Goal: Task Accomplishment & Management: Understand process/instructions

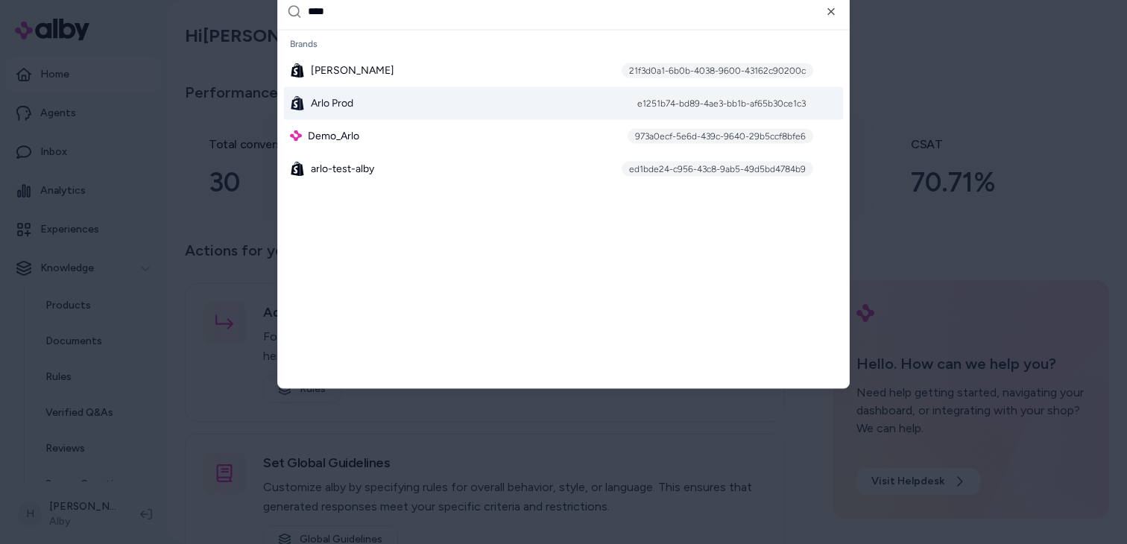
type input "****"
click at [385, 102] on div "Arlo Prod e1251b74-bd89-4ae3-bb1b-af65b30ce1c3" at bounding box center [563, 102] width 559 height 33
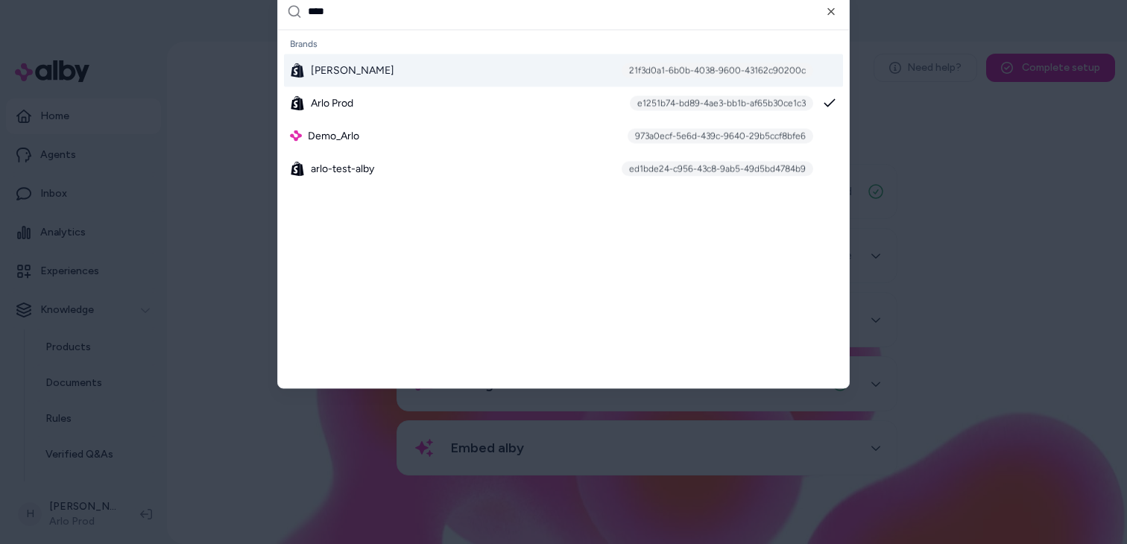
type input "****"
click at [391, 77] on div "Arlo Dev 21f3d0a1-6b0b-4038-9600-43162c90200c" at bounding box center [563, 70] width 559 height 33
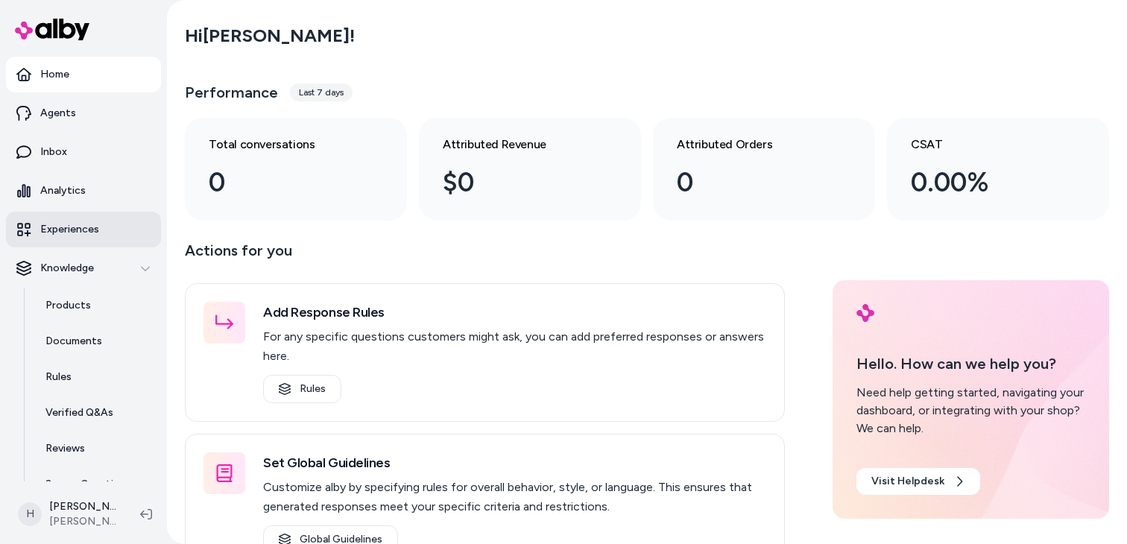
click at [101, 227] on link "Experiences" at bounding box center [83, 230] width 155 height 36
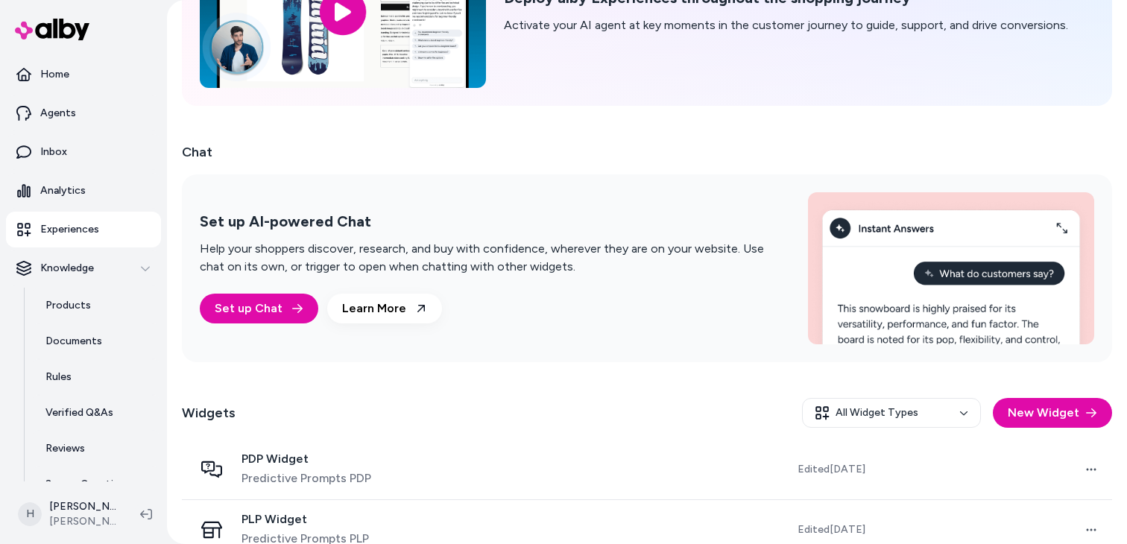
scroll to position [172, 0]
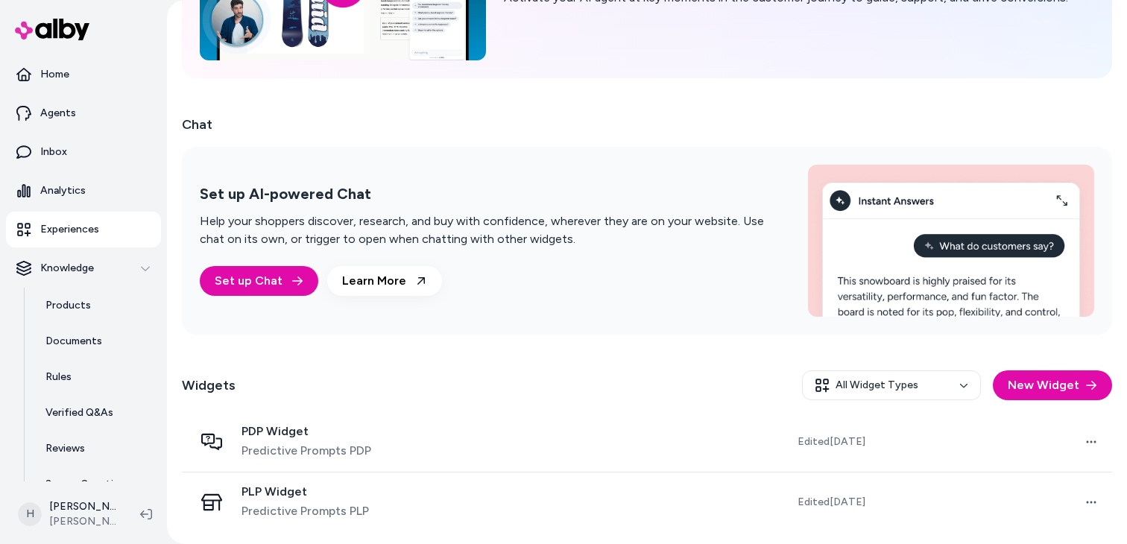
click at [663, 233] on p "Help your shoppers discover, research, and buy with confidence, wherever they a…" at bounding box center [486, 230] width 572 height 36
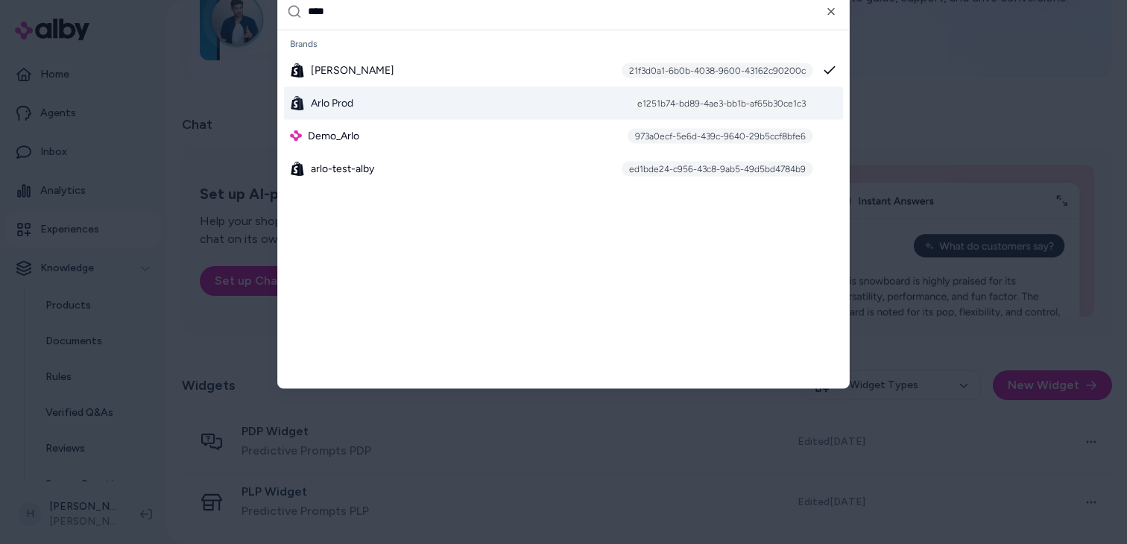
type input "****"
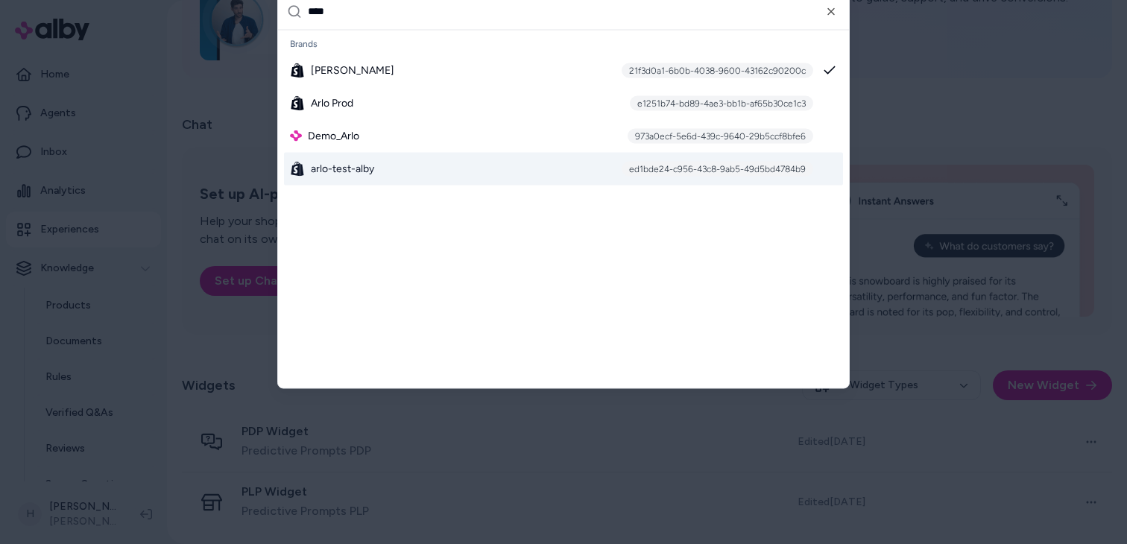
click at [393, 174] on div "arlo-test-alby ed1bde24-c956-43c8-9ab5-49d5bd4784b9" at bounding box center [563, 168] width 559 height 33
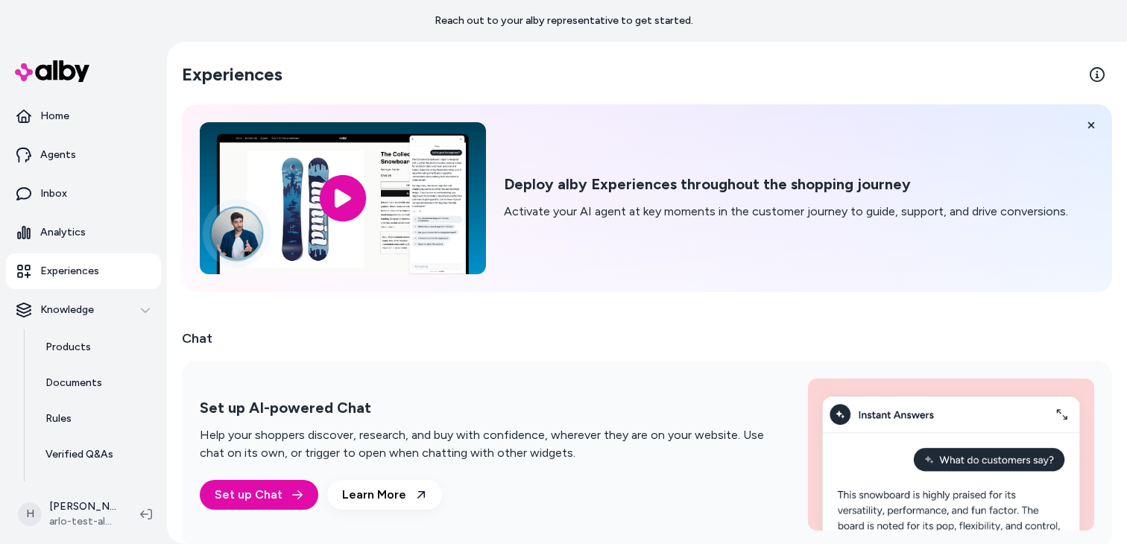
scroll to position [214, 0]
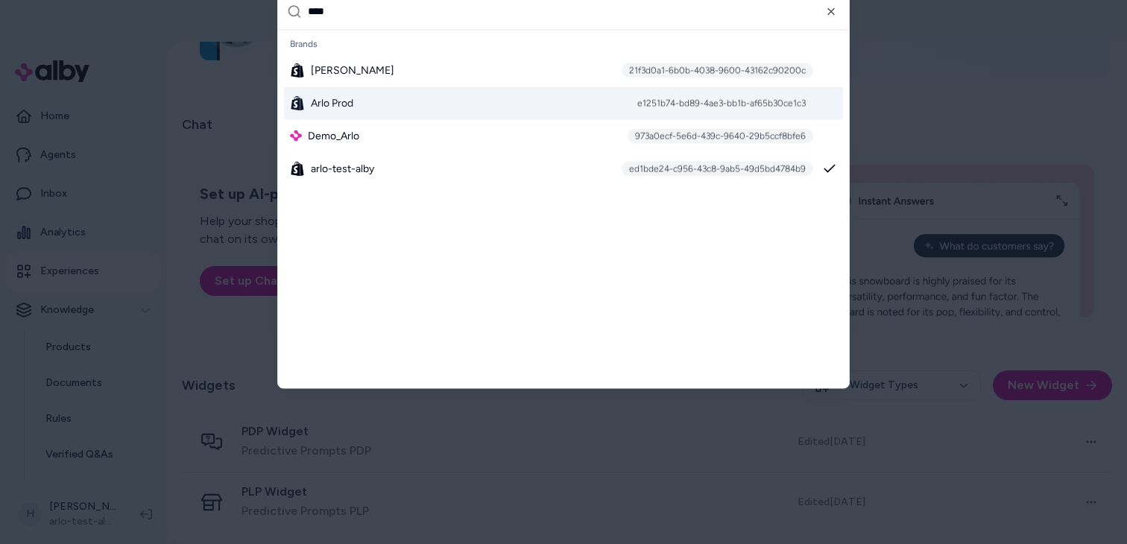
type input "****"
click at [388, 105] on div "Arlo Prod e1251b74-bd89-4ae3-bb1b-af65b30ce1c3" at bounding box center [563, 102] width 559 height 33
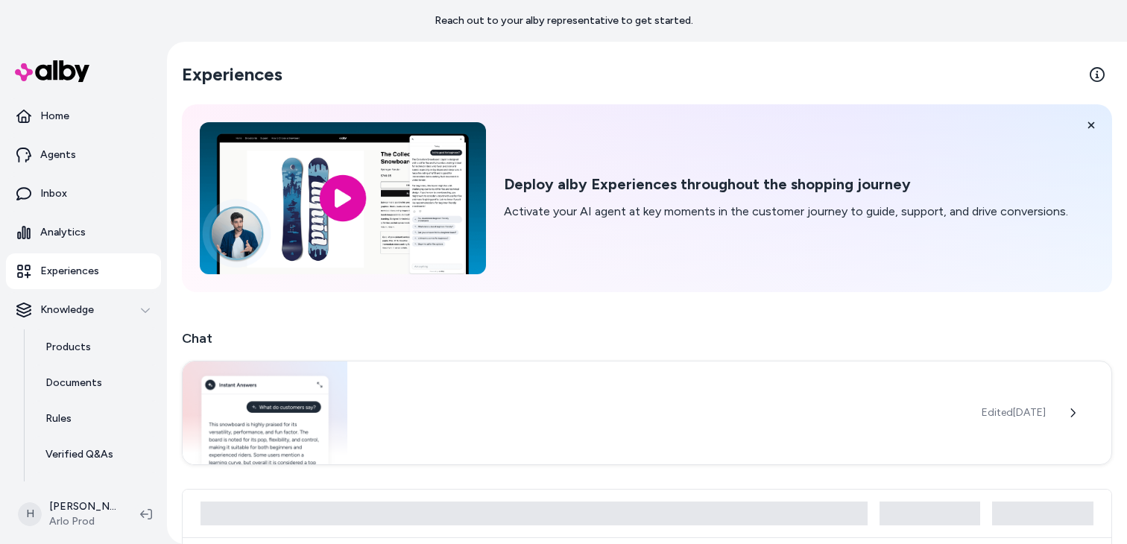
click at [61, 273] on p "Experiences" at bounding box center [69, 271] width 59 height 15
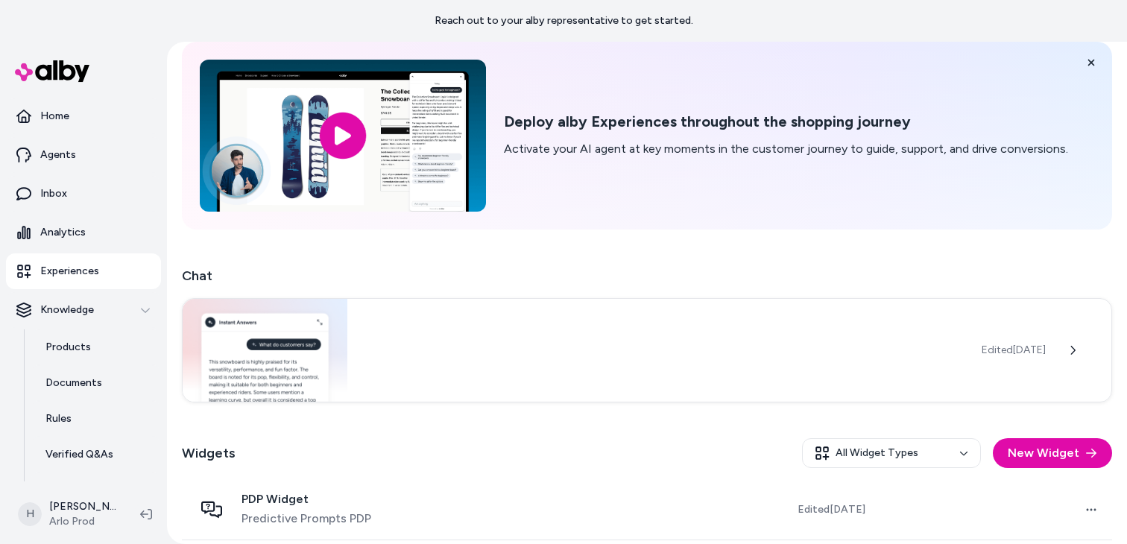
scroll to position [191, 0]
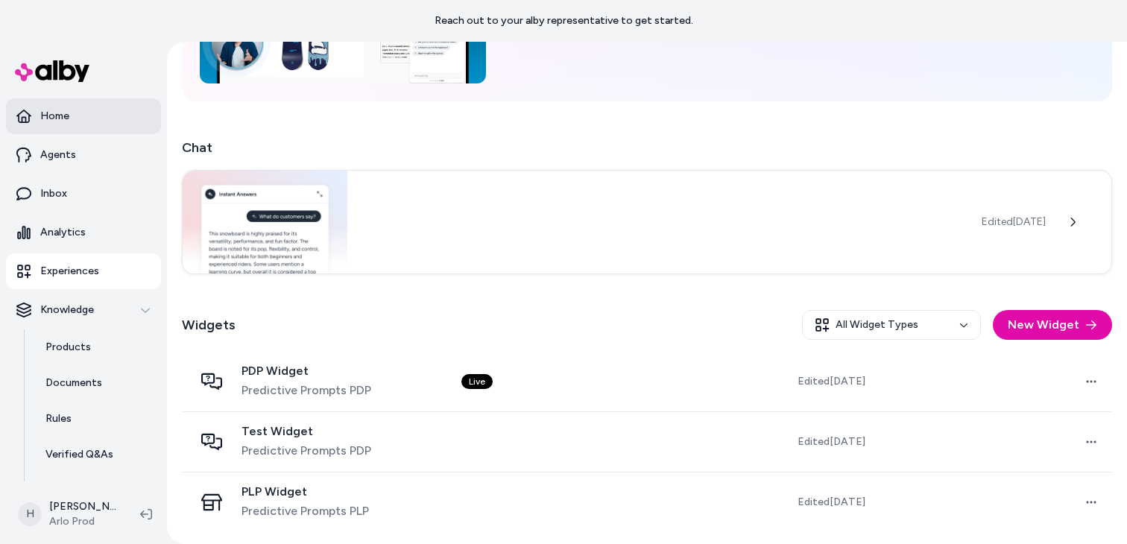
click at [65, 117] on p "Home" at bounding box center [54, 116] width 29 height 15
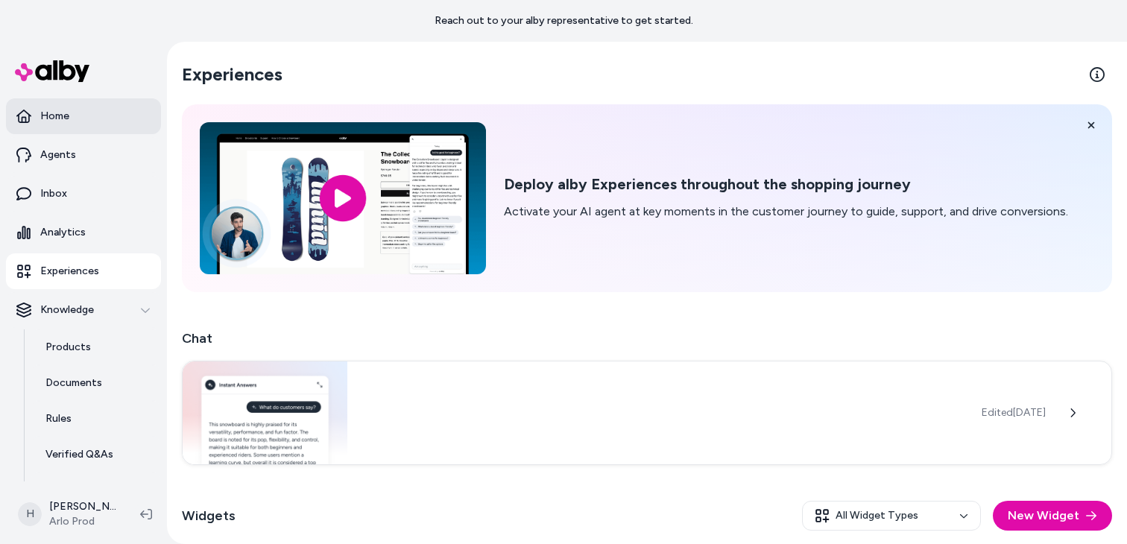
click at [57, 105] on link "Home" at bounding box center [83, 116] width 155 height 36
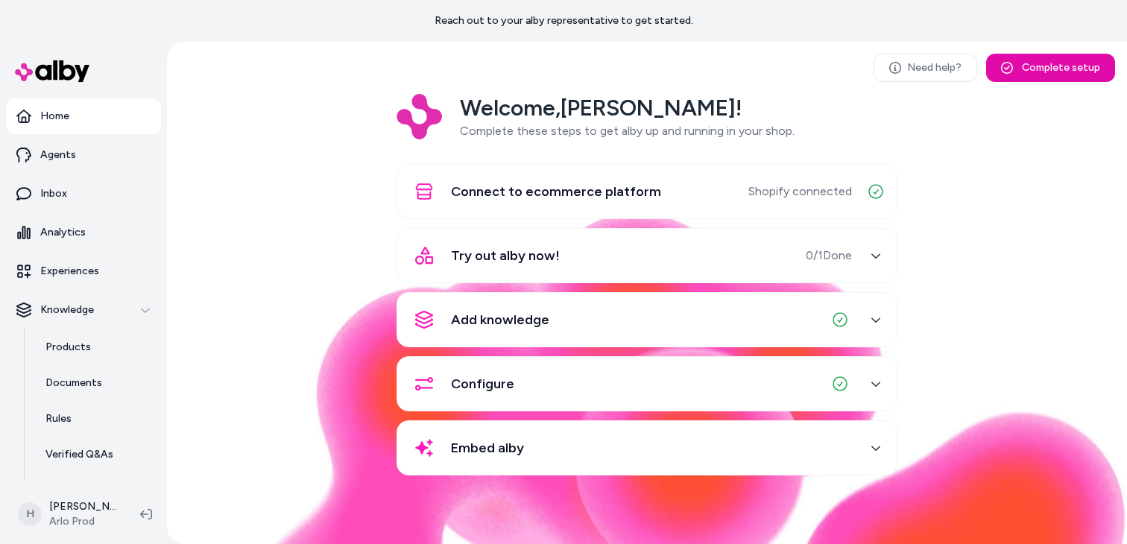
click at [694, 254] on div "Try out alby now! 0 / 1 Done" at bounding box center [629, 256] width 446 height 36
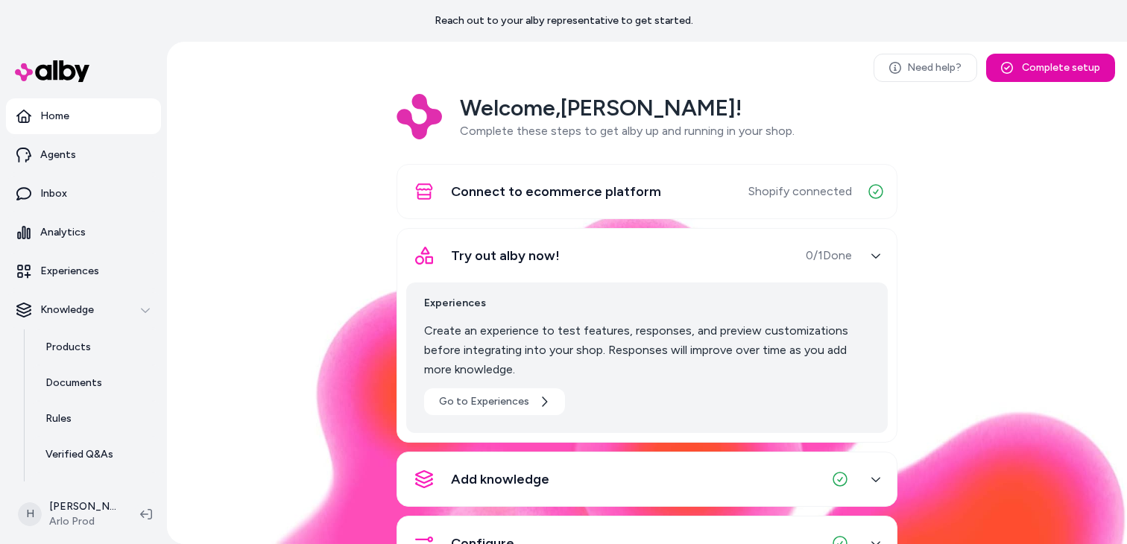
click at [630, 256] on div "Try out alby now! 0 / 1 Done" at bounding box center [629, 256] width 446 height 36
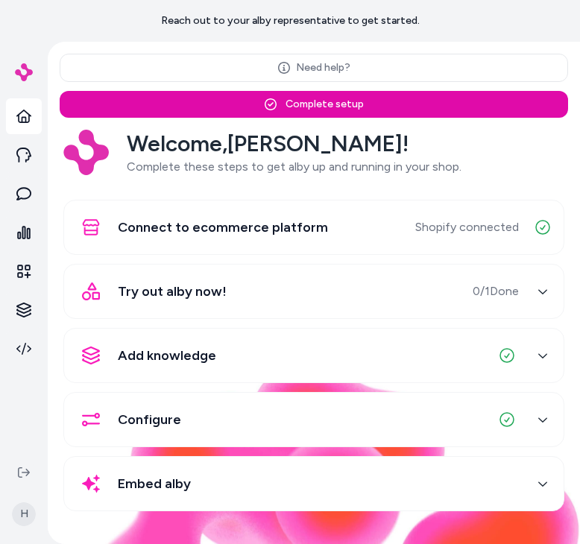
click at [189, 293] on span "Try out alby now!" at bounding box center [172, 291] width 109 height 21
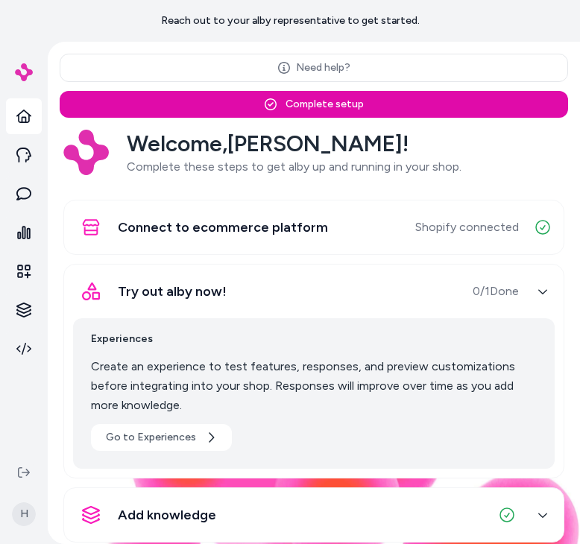
click at [189, 293] on span "Try out alby now!" at bounding box center [172, 291] width 109 height 21
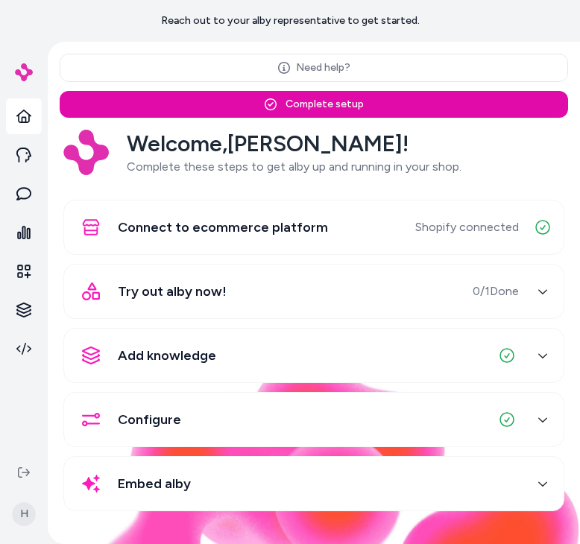
click at [189, 293] on span "Try out alby now!" at bounding box center [172, 291] width 109 height 21
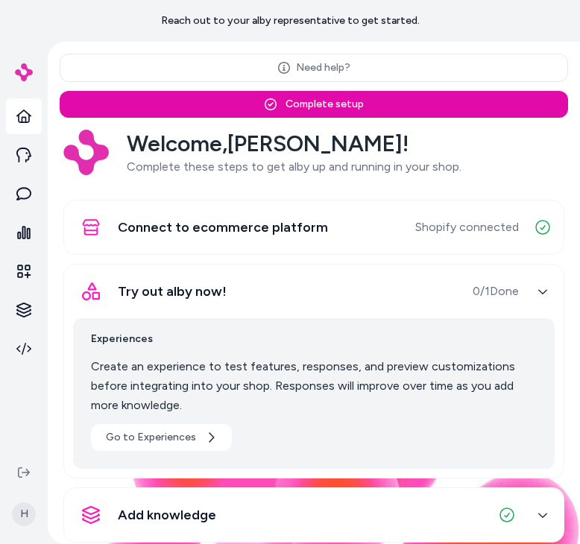
drag, startPoint x: 237, startPoint y: 290, endPoint x: 98, endPoint y: 291, distance: 139.4
click at [98, 290] on div "Try out alby now! 0 / 1 Done" at bounding box center [296, 291] width 446 height 36
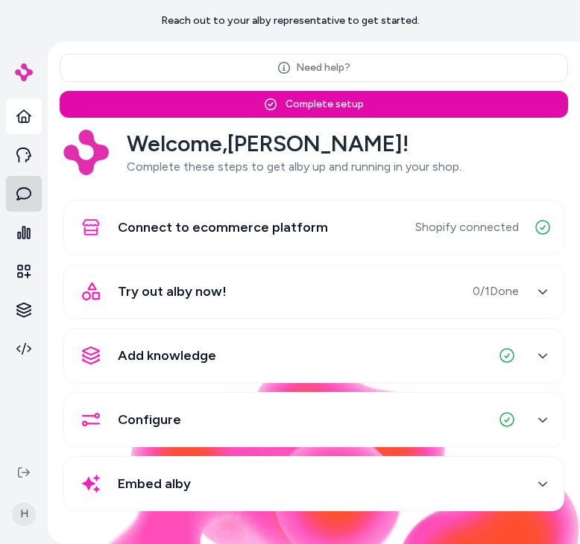
click at [38, 189] on link at bounding box center [24, 194] width 36 height 36
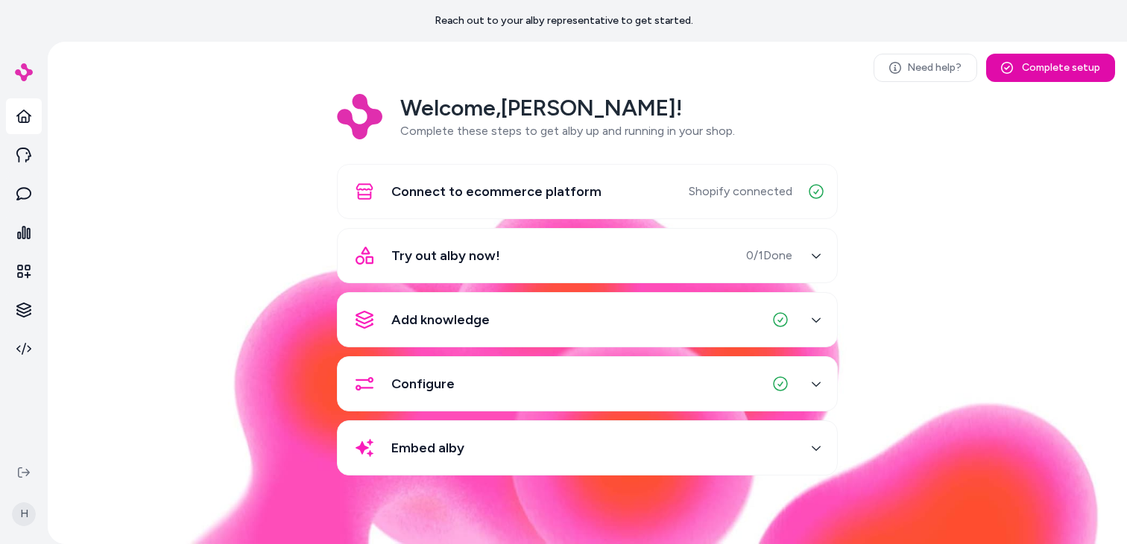
click at [569, 252] on div "Try out alby now! 0 / 1 Done" at bounding box center [570, 256] width 446 height 36
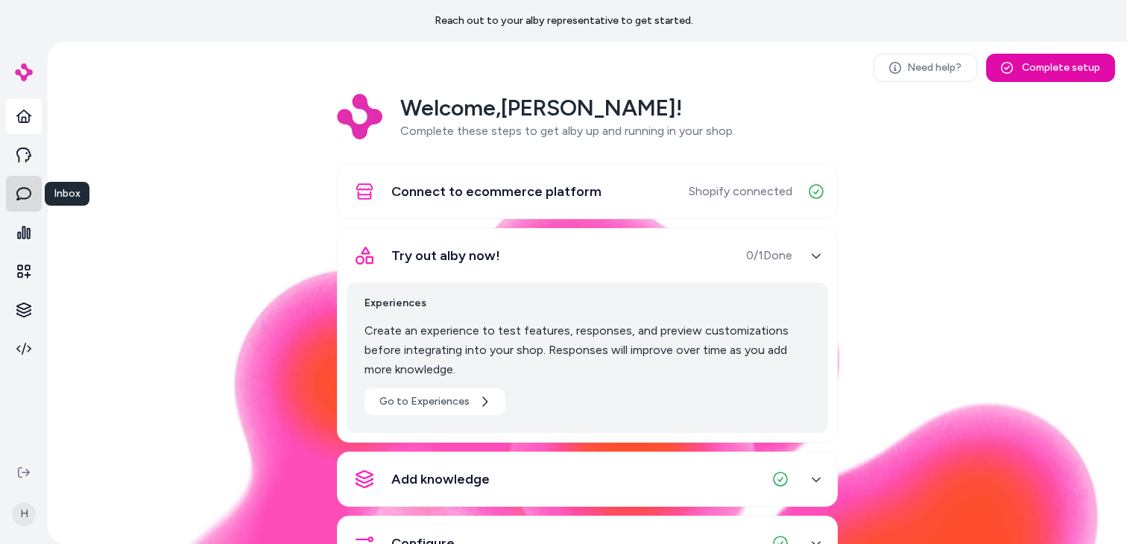
click at [27, 196] on icon at bounding box center [23, 193] width 15 height 15
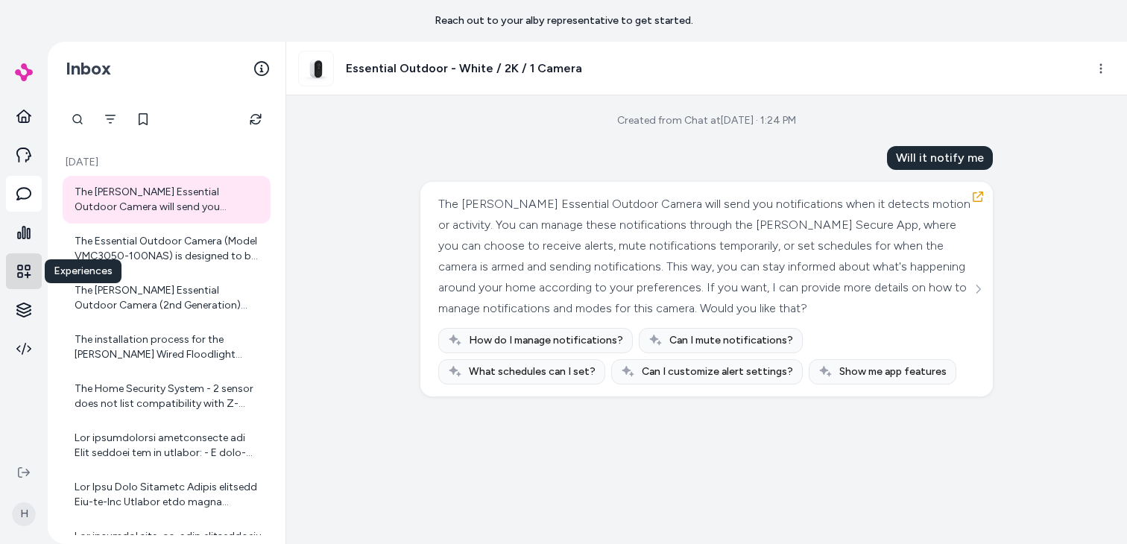
click at [26, 265] on icon at bounding box center [23, 271] width 13 height 13
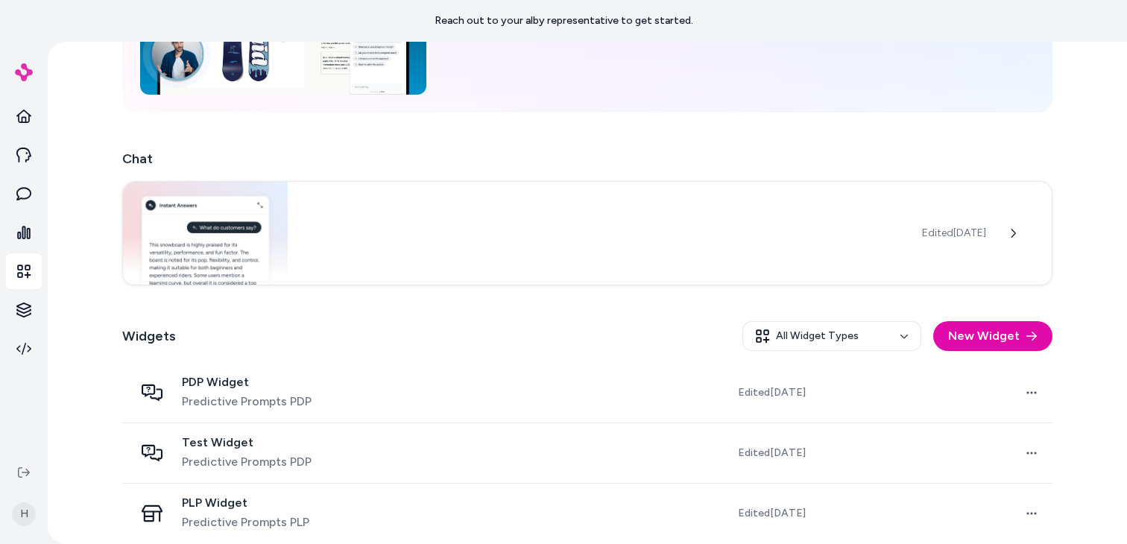
scroll to position [191, 0]
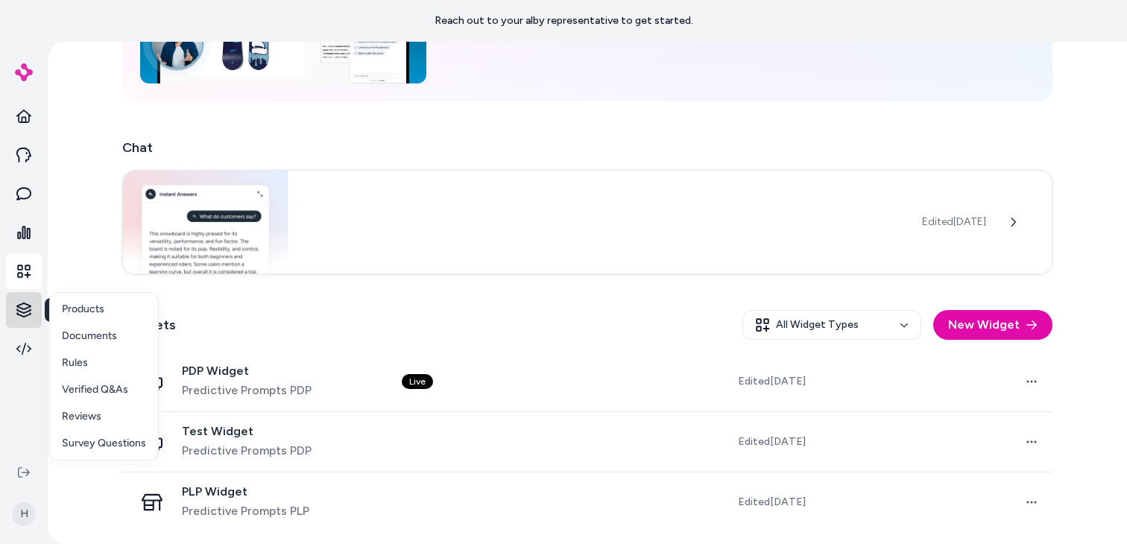
click at [28, 321] on html "Reach out to your alby representative to get started. Knowledge Knowledge H Exp…" at bounding box center [563, 272] width 1127 height 544
click at [75, 311] on p "Products" at bounding box center [83, 309] width 42 height 15
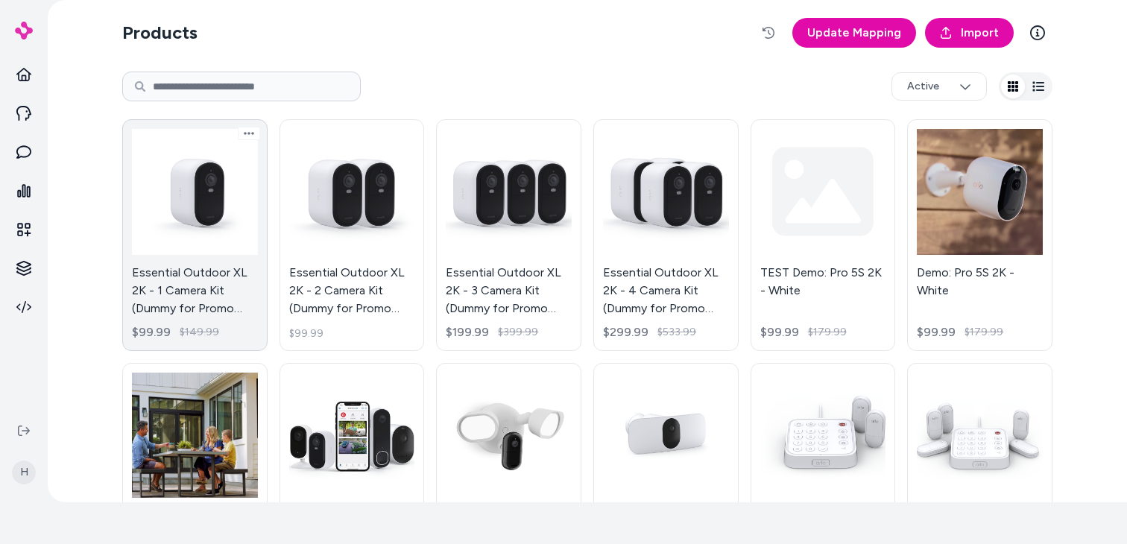
click at [195, 230] on link "Essential Outdoor XL 2K - 1 Camera Kit (Dummy for Promo Page) $99.99 $149.99" at bounding box center [194, 235] width 145 height 232
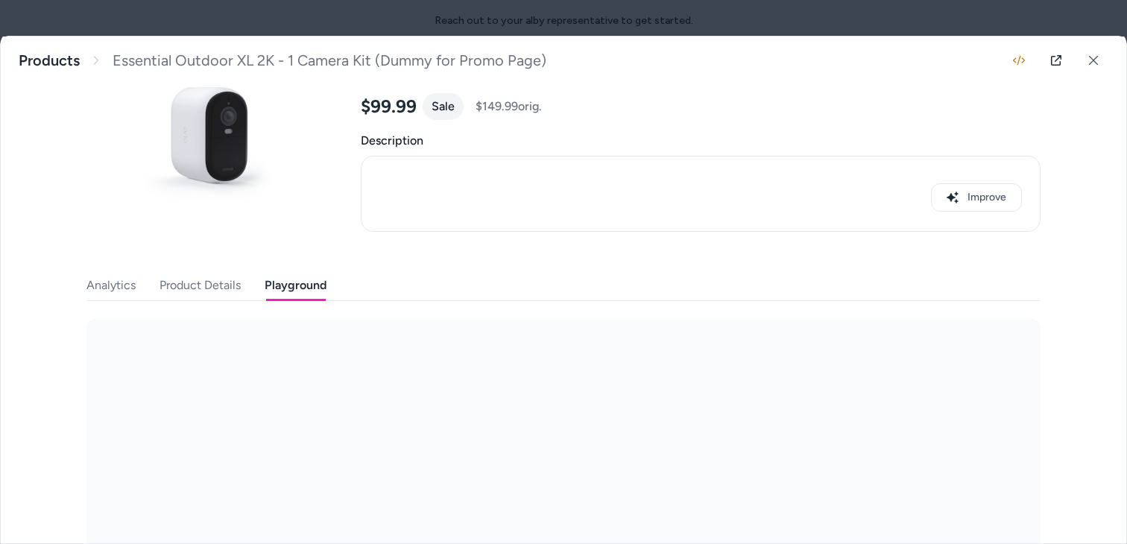
click at [313, 288] on button "Playground" at bounding box center [296, 286] width 62 height 30
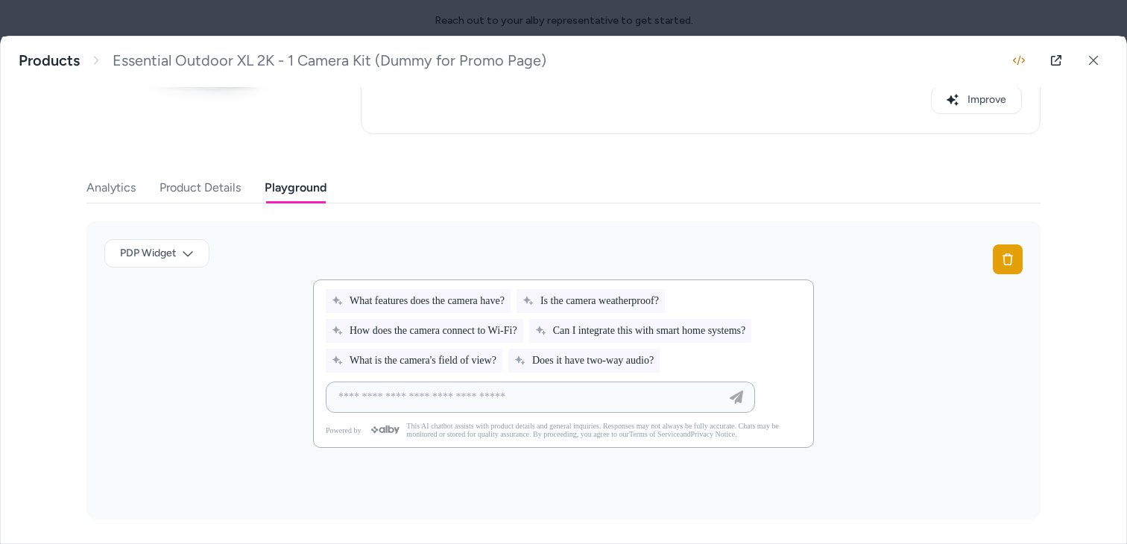
click at [429, 399] on input at bounding box center [525, 397] width 392 height 18
type input "**********"
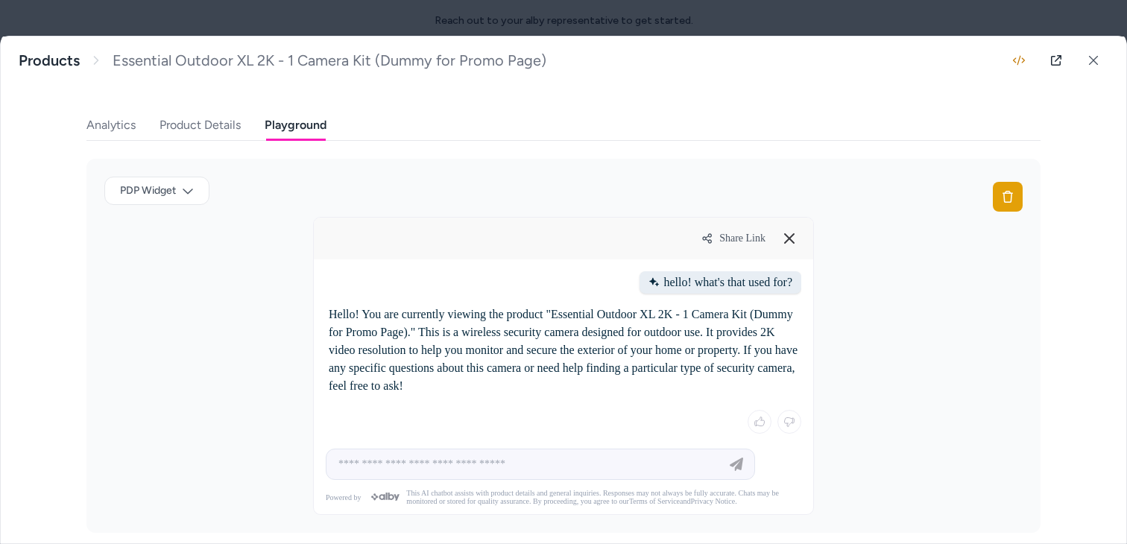
scroll to position [268, 0]
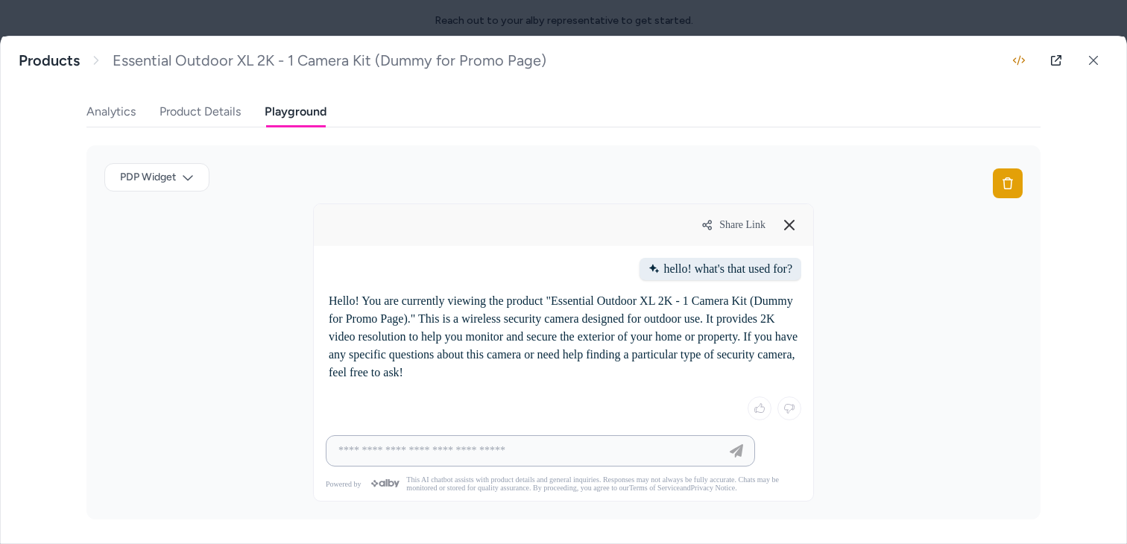
click at [460, 450] on input at bounding box center [525, 451] width 392 height 18
type input "**********"
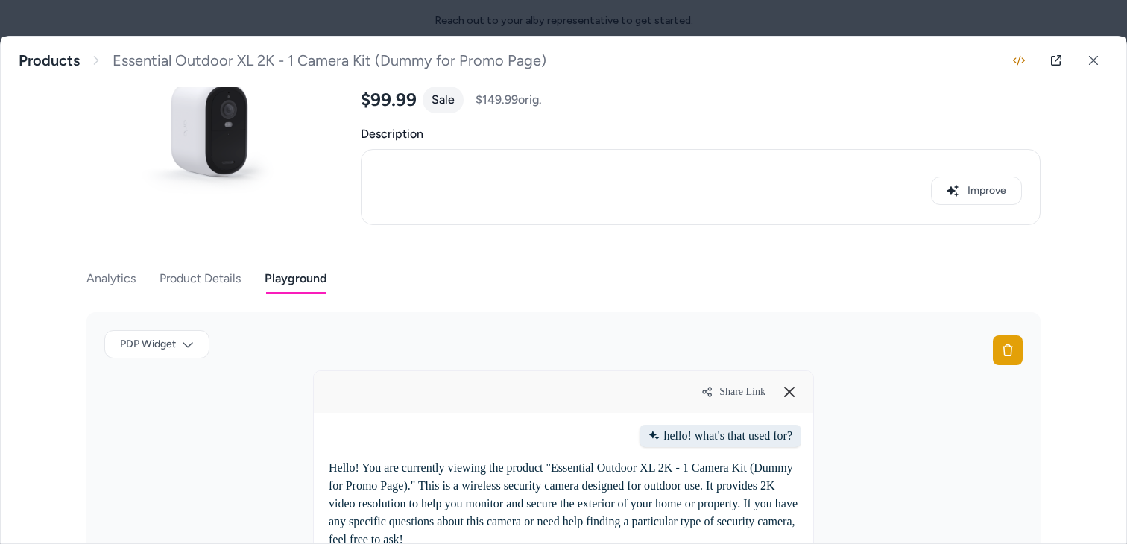
scroll to position [0, 0]
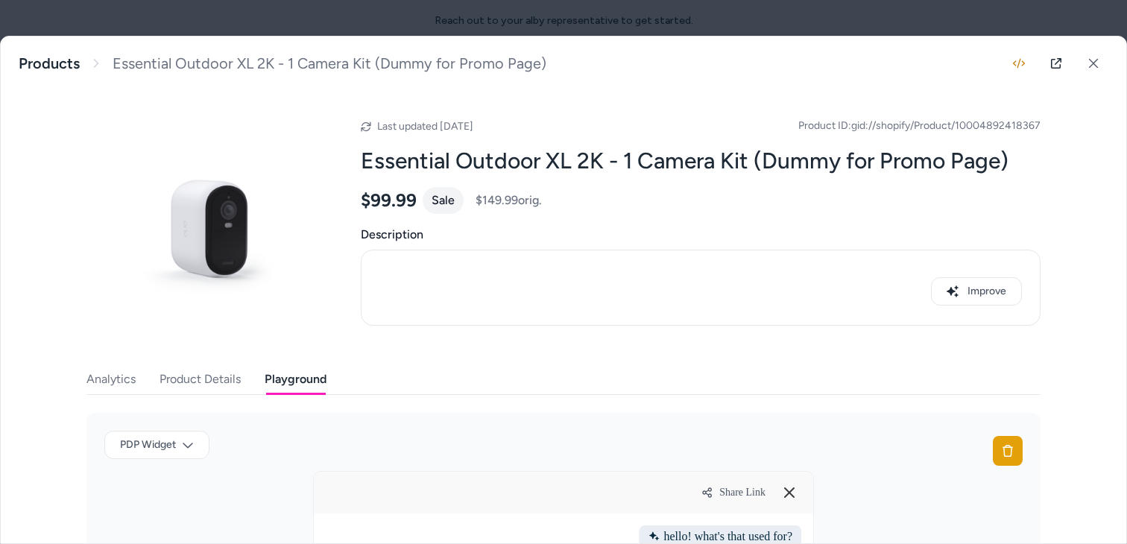
click at [579, 490] on span "Share Link" at bounding box center [742, 493] width 46 height 12
click at [363, 24] on div at bounding box center [563, 272] width 1127 height 544
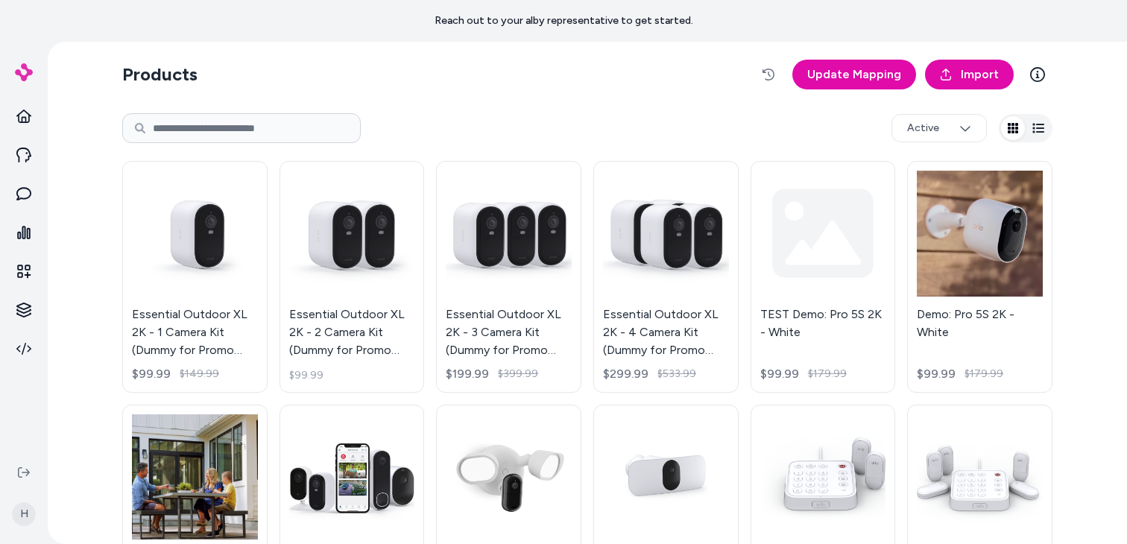
scroll to position [42, 0]
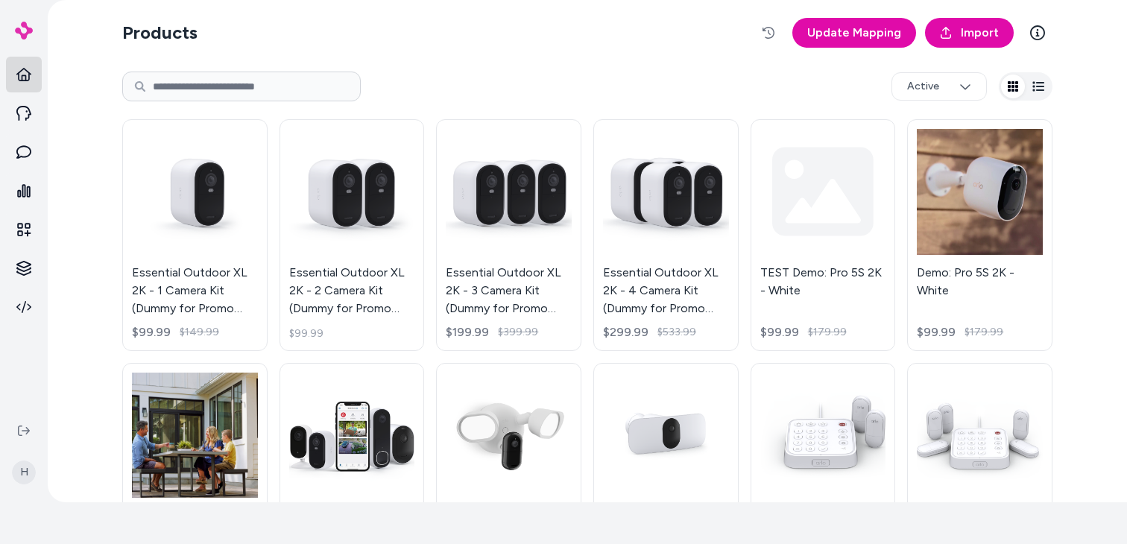
click at [28, 85] on link at bounding box center [24, 75] width 36 height 36
click at [32, 76] on link at bounding box center [24, 75] width 36 height 36
click at [26, 74] on icon at bounding box center [23, 74] width 15 height 15
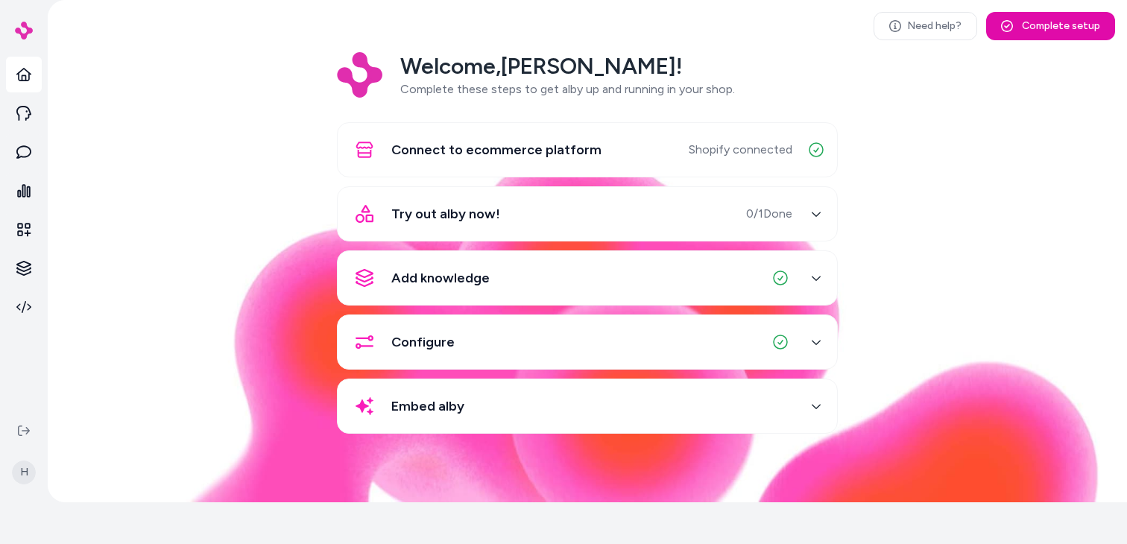
click at [540, 230] on div "Try out alby now! 0 / 1 Done" at bounding box center [570, 214] width 446 height 36
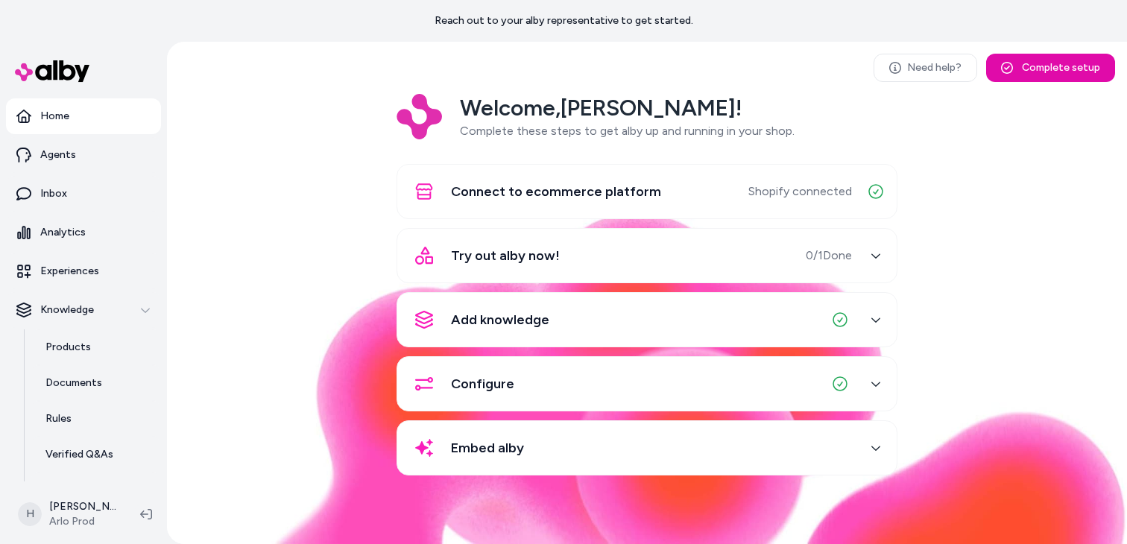
scroll to position [42, 0]
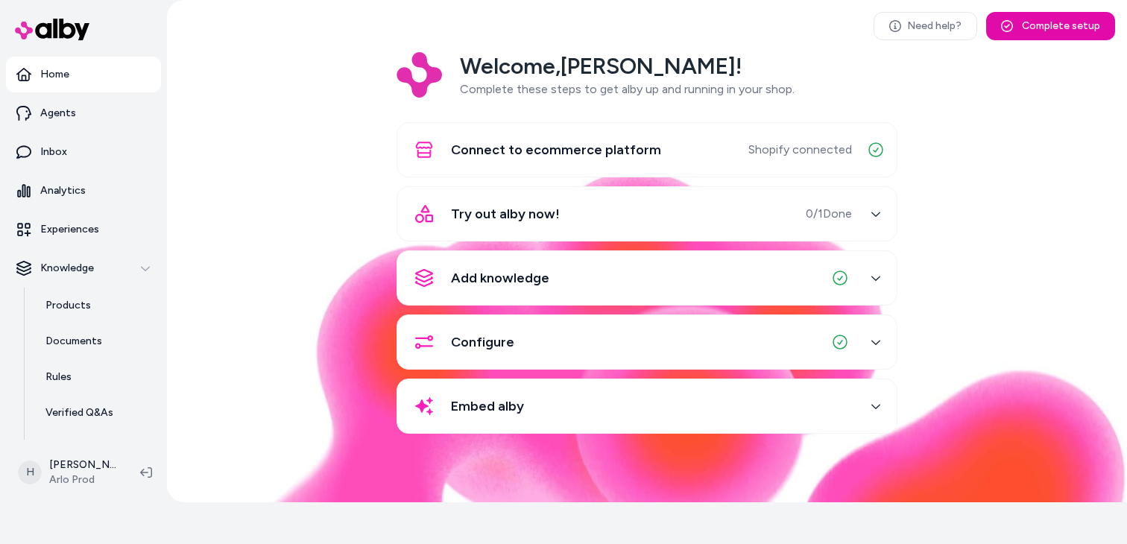
click at [563, 214] on div "Try out alby now! 0 / 1 Done" at bounding box center [629, 214] width 446 height 36
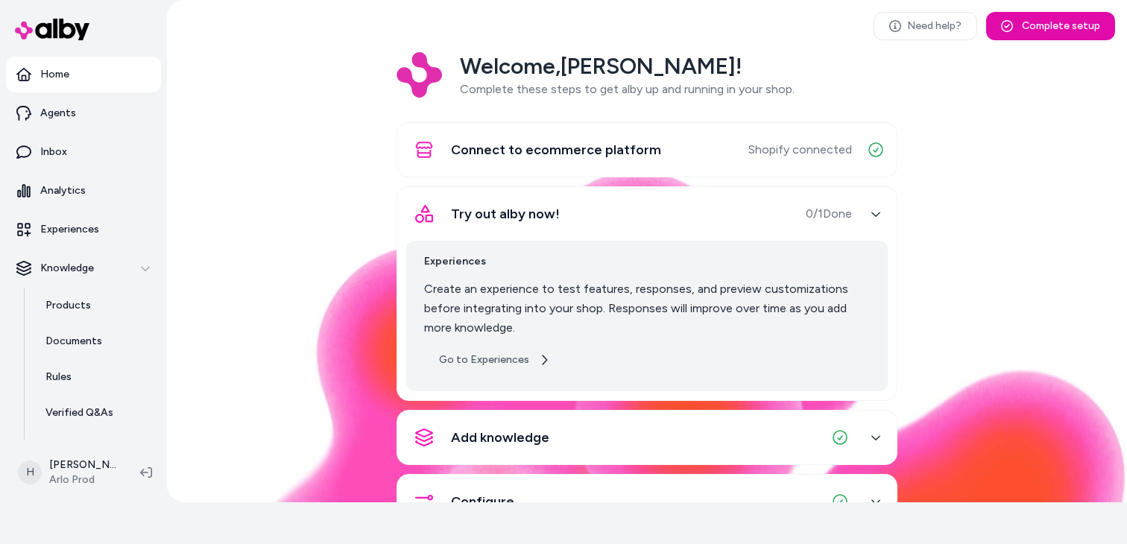
click at [503, 365] on link "Go to Experiences" at bounding box center [494, 360] width 141 height 27
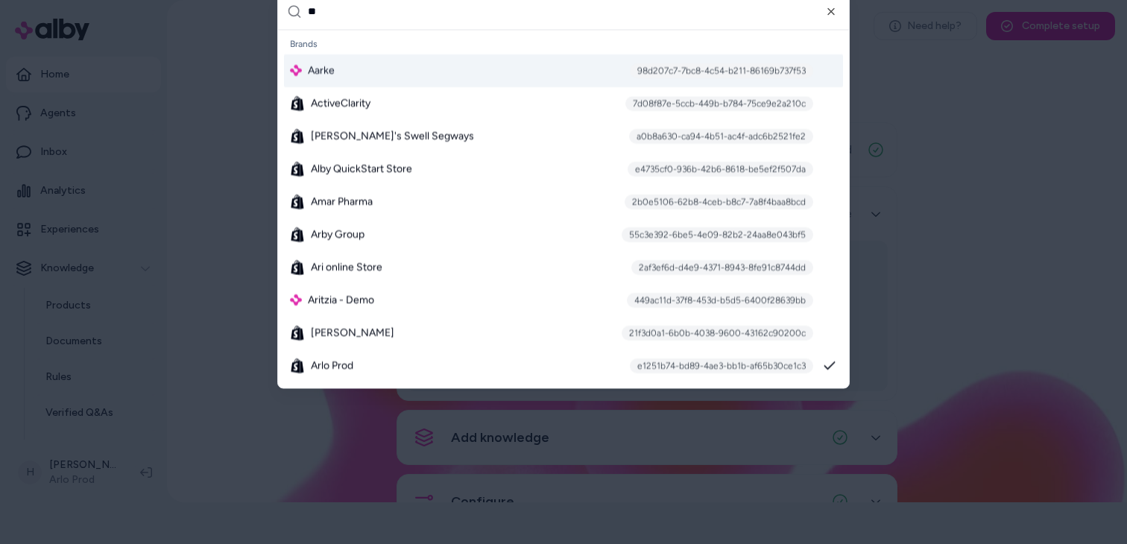
scroll to position [0, 0]
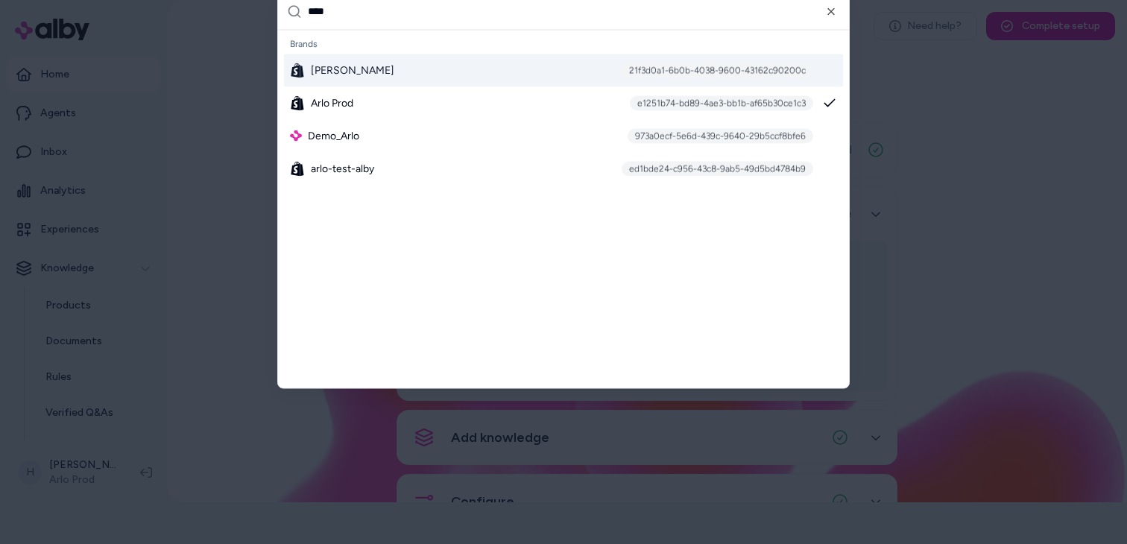
type input "****"
click at [543, 74] on div "Arlo Dev 21f3d0a1-6b0b-4038-9600-43162c90200c" at bounding box center [563, 70] width 559 height 33
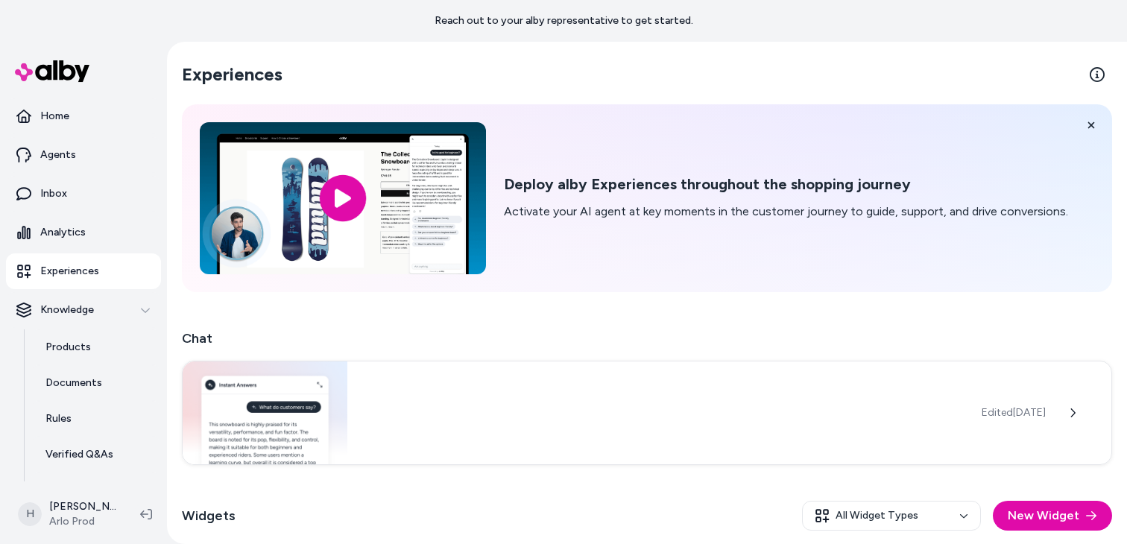
scroll to position [191, 0]
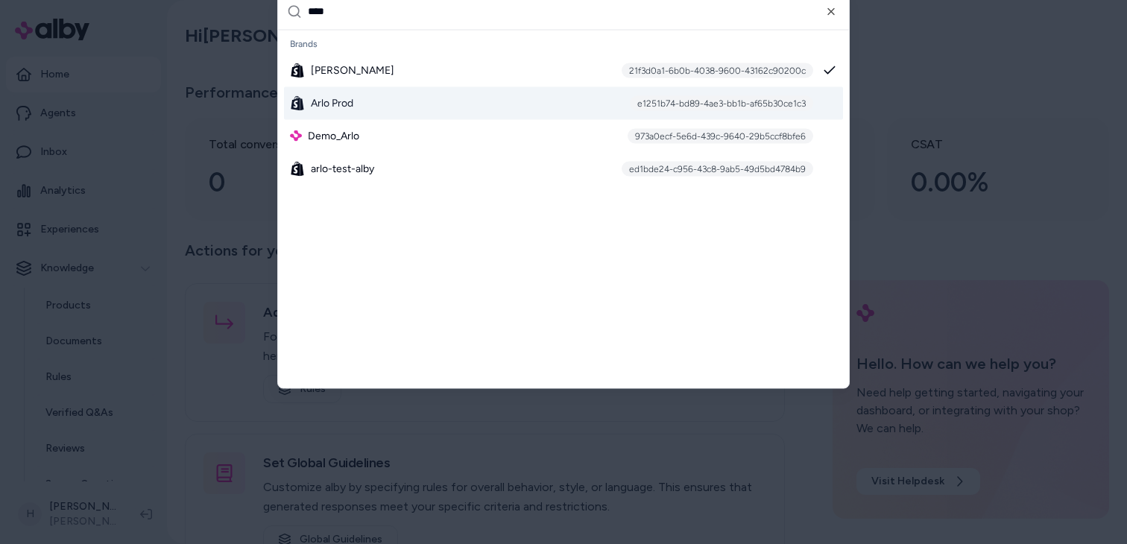
type input "****"
click at [406, 106] on div "Arlo Prod e1251b74-bd89-4ae3-bb1b-af65b30ce1c3" at bounding box center [563, 102] width 559 height 33
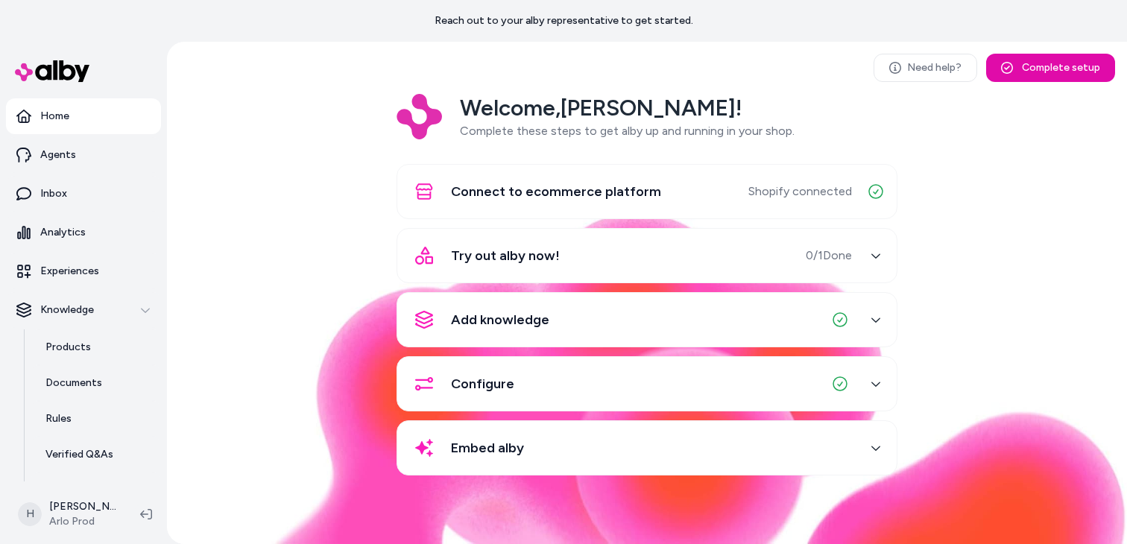
click at [719, 249] on div "Try out alby now! 0 / 1 Done" at bounding box center [629, 256] width 446 height 36
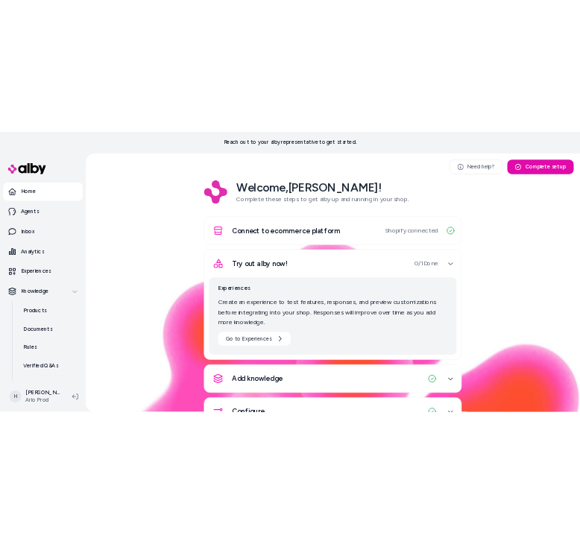
scroll to position [123, 0]
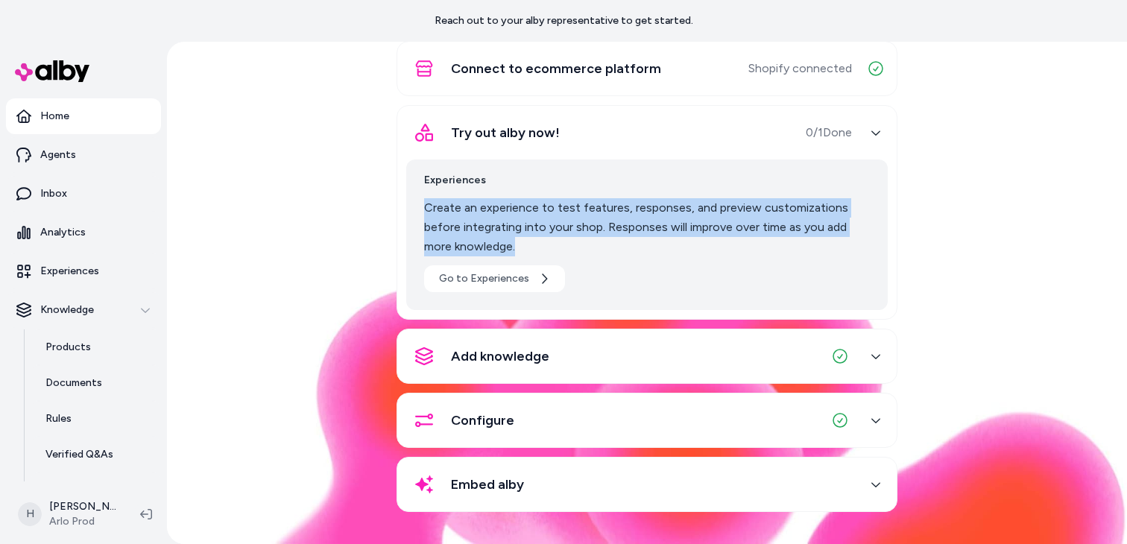
drag, startPoint x: 424, startPoint y: 208, endPoint x: 698, endPoint y: 240, distance: 276.1
click at [698, 240] on p "Create an experience to test features, responses, and preview customizations be…" at bounding box center [647, 227] width 446 height 58
copy p "Create an experience to test features, responses, and preview customizations be…"
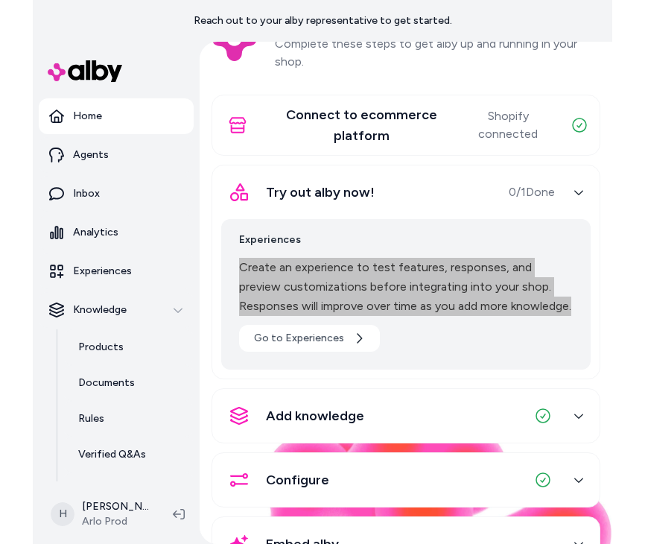
scroll to position [159, 0]
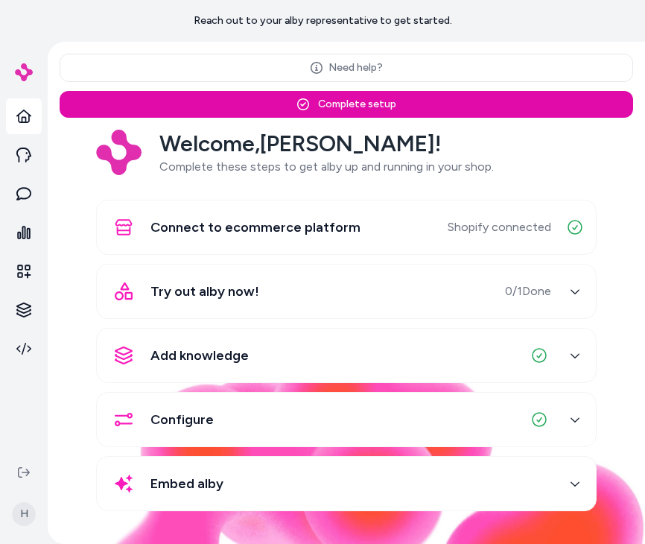
click at [463, 294] on div "Try out alby now! 0 / 1 Done" at bounding box center [329, 291] width 446 height 36
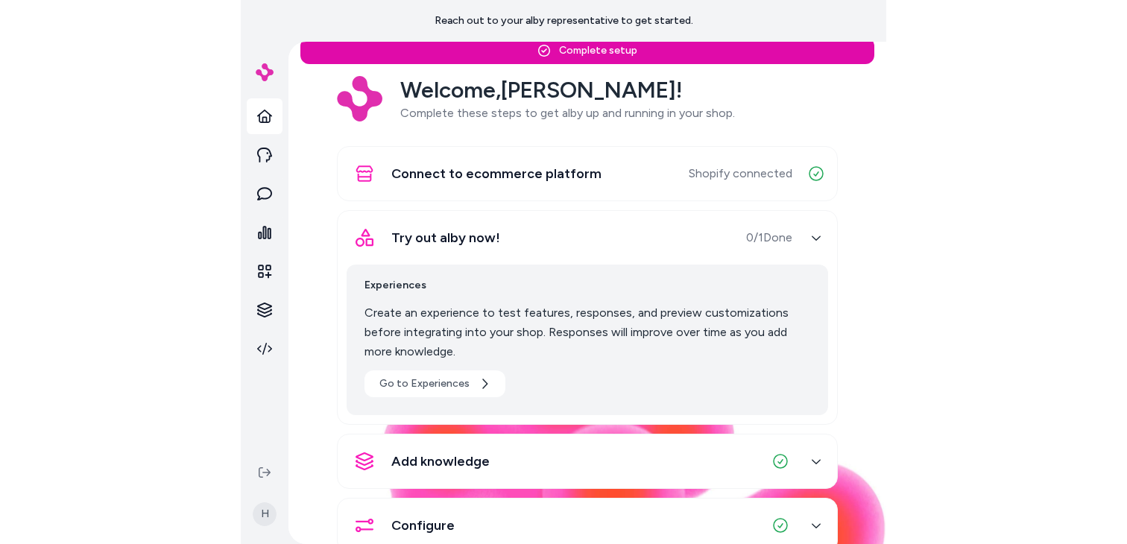
scroll to position [74, 0]
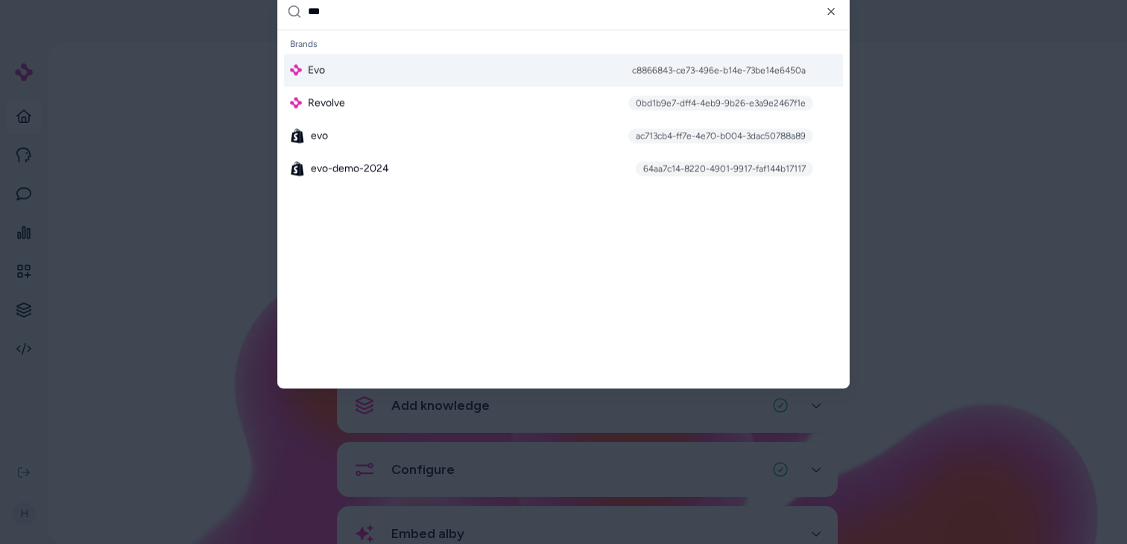
type input "***"
click at [564, 75] on div "Evo c8866843-ce73-496e-b14e-73be14e6450a" at bounding box center [563, 70] width 559 height 33
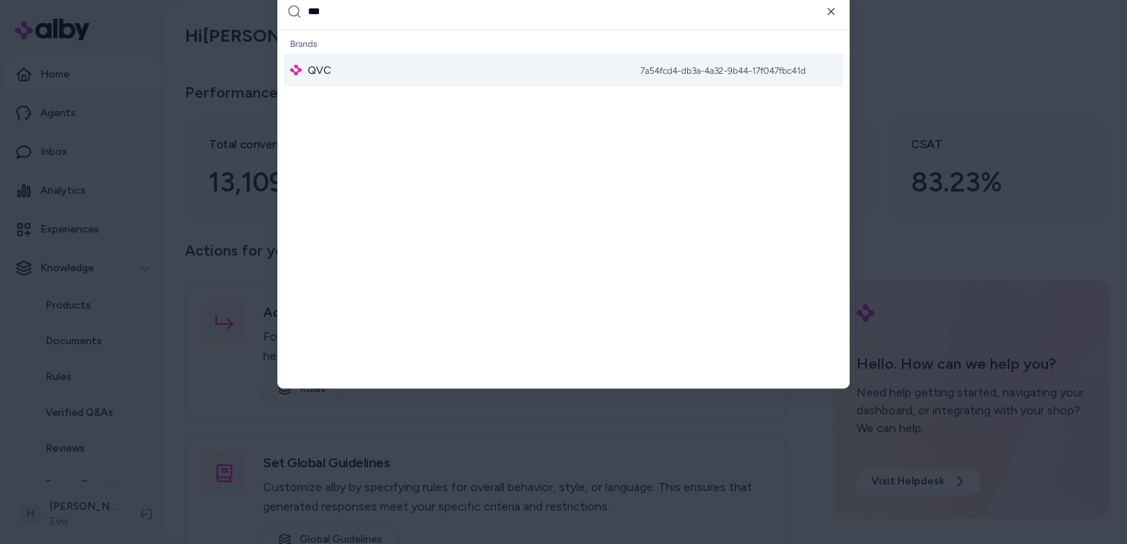
type input "***"
click at [373, 74] on div "QVC 7a54fcd4-db3a-4a32-9b44-17f047fbc41d" at bounding box center [563, 70] width 559 height 33
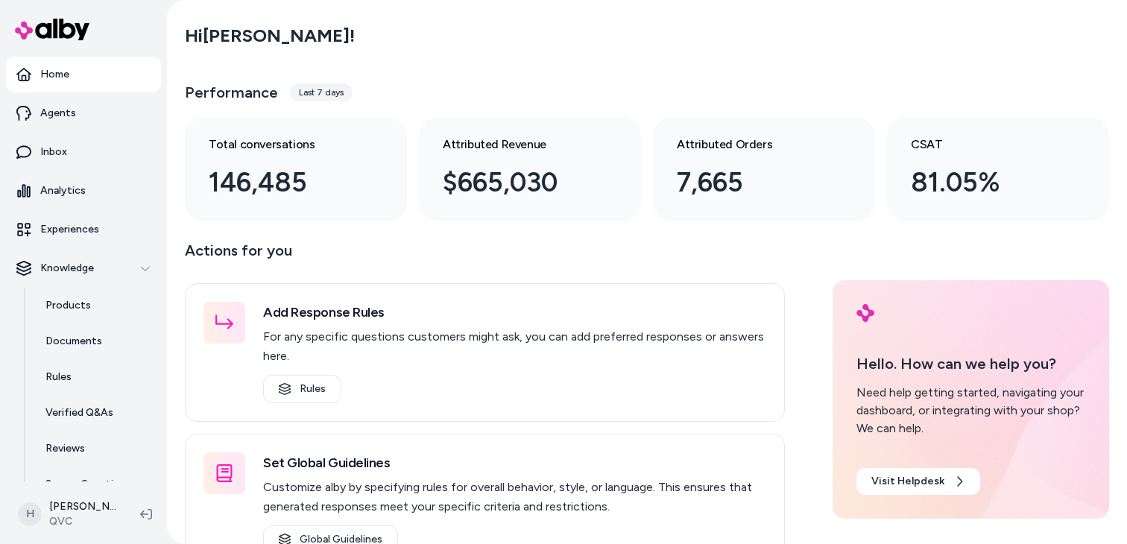
scroll to position [194, 0]
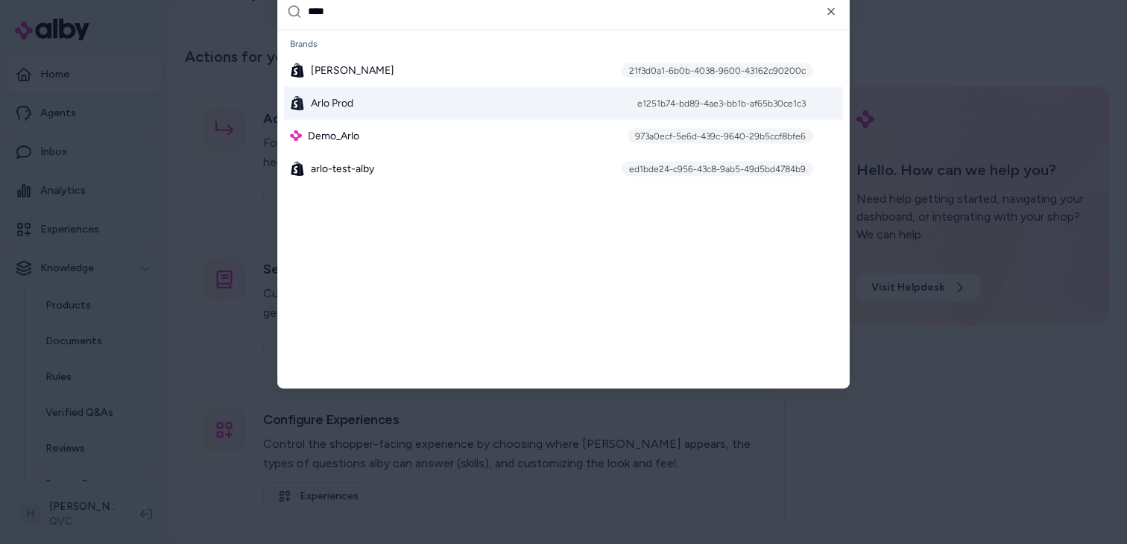
type input "****"
click at [352, 113] on div "[PERSON_NAME] Prod e1251b74-bd89-4ae3-bb1b-af65b30ce1c3" at bounding box center [563, 102] width 559 height 33
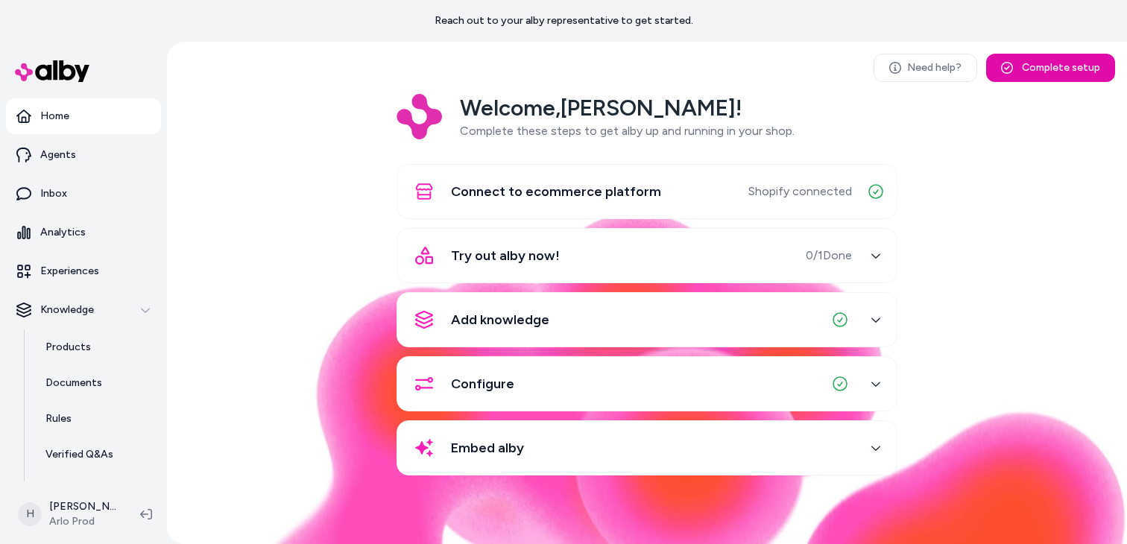
click at [257, 134] on div "Welcome, Henrique ! Complete these steps to get alby up and running in your sho…" at bounding box center [647, 295] width 936 height 402
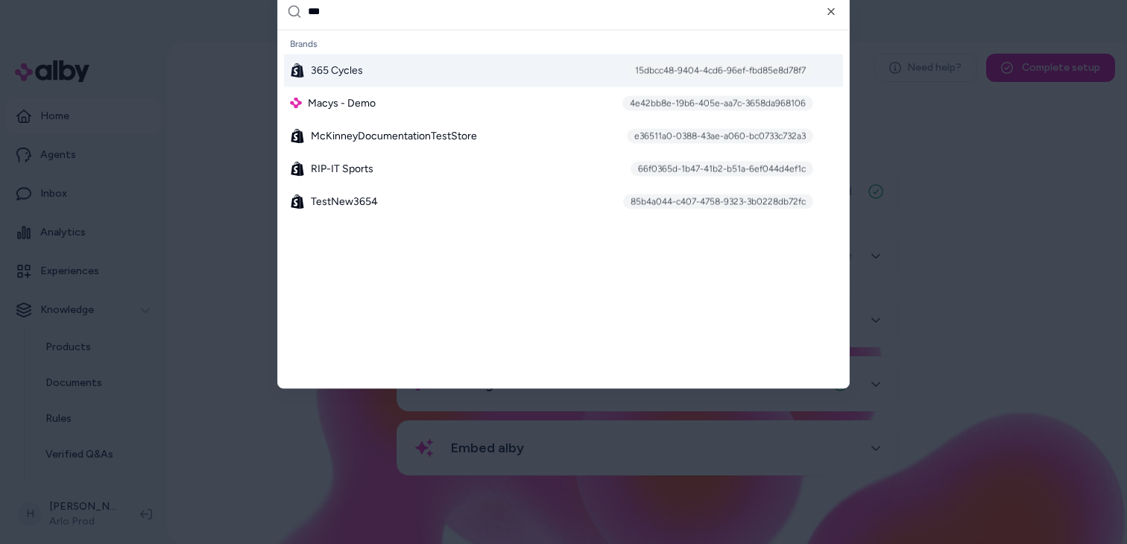
type input "***"
click at [361, 69] on span "365 Cycles" at bounding box center [337, 70] width 52 height 15
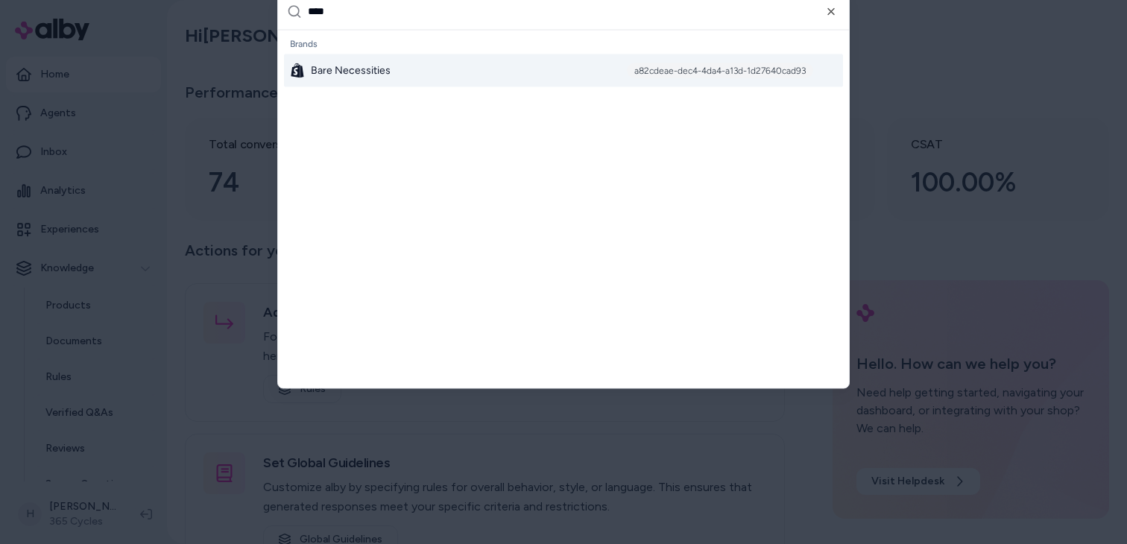
type input "****"
click at [382, 69] on span "Bare Necessities" at bounding box center [351, 70] width 80 height 15
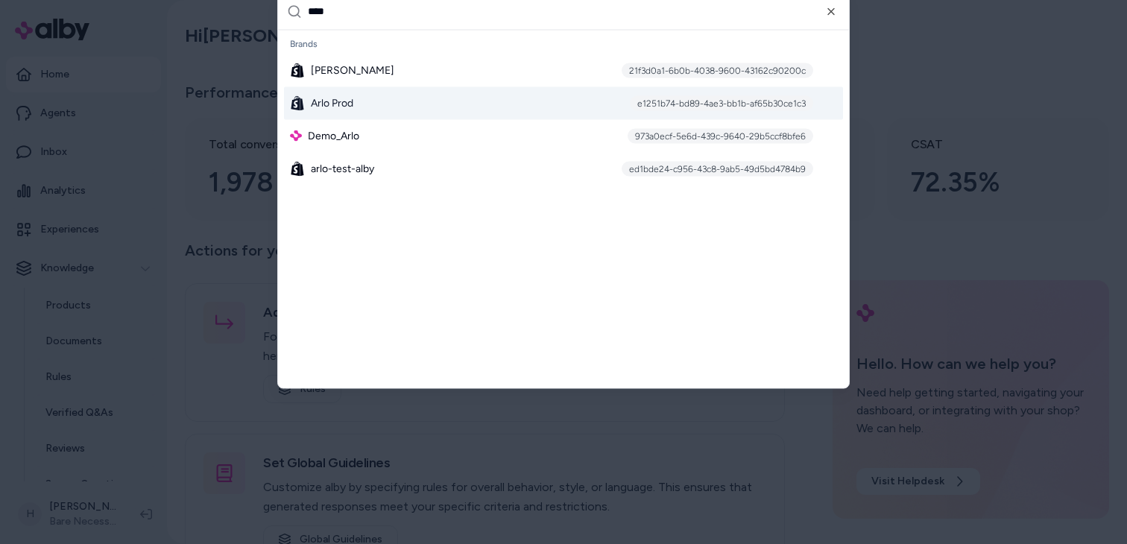
type input "****"
click at [364, 98] on div "[PERSON_NAME] Prod e1251b74-bd89-4ae3-bb1b-af65b30ce1c3" at bounding box center [563, 102] width 559 height 33
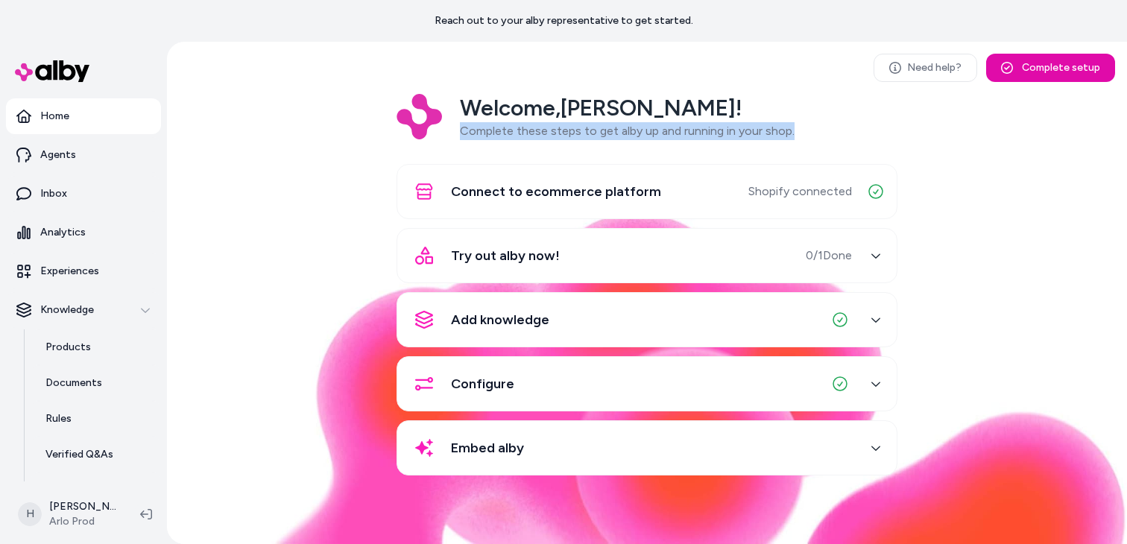
drag, startPoint x: 455, startPoint y: 131, endPoint x: 823, endPoint y: 136, distance: 368.2
click at [823, 136] on div "Welcome, Henrique ! Complete these steps to get alby up and running in your sho…" at bounding box center [646, 117] width 501 height 46
click at [879, 458] on div "button" at bounding box center [876, 448] width 24 height 24
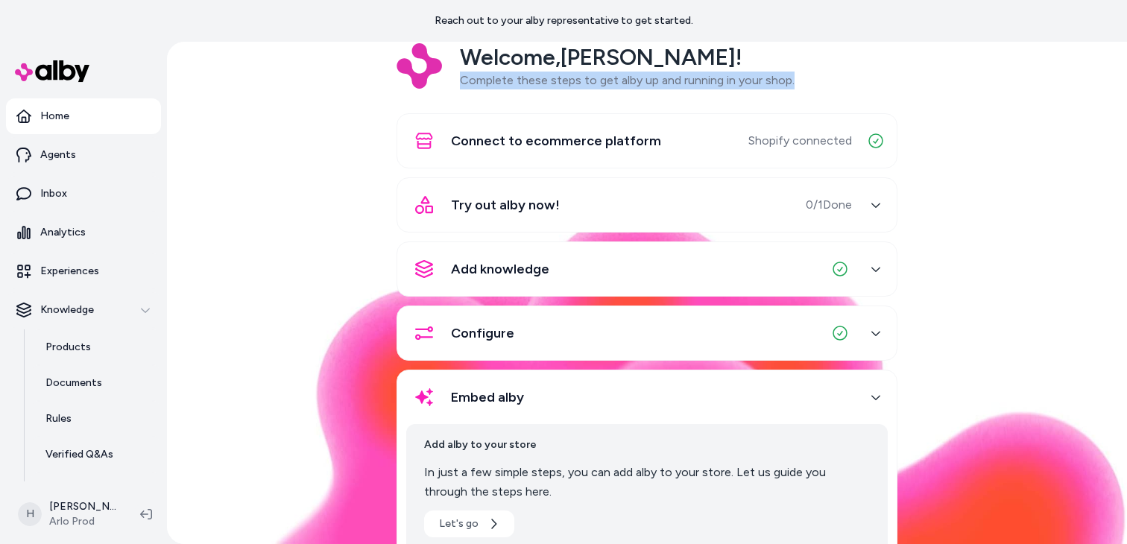
scroll to position [23, 0]
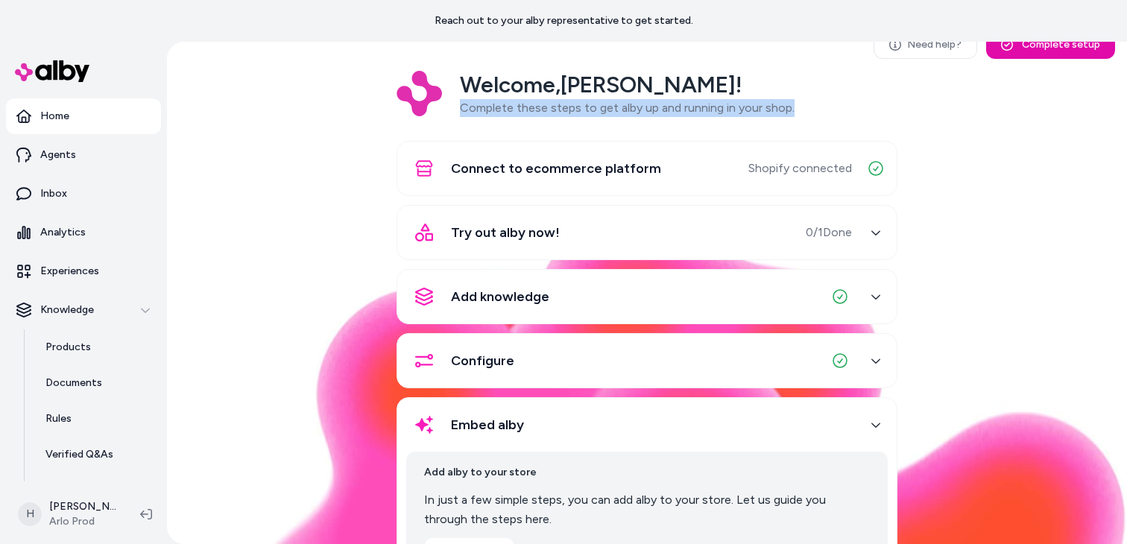
click at [464, 116] on div "Welcome, Henrique ! Complete these steps to get alby up and running in your sho…" at bounding box center [627, 94] width 335 height 46
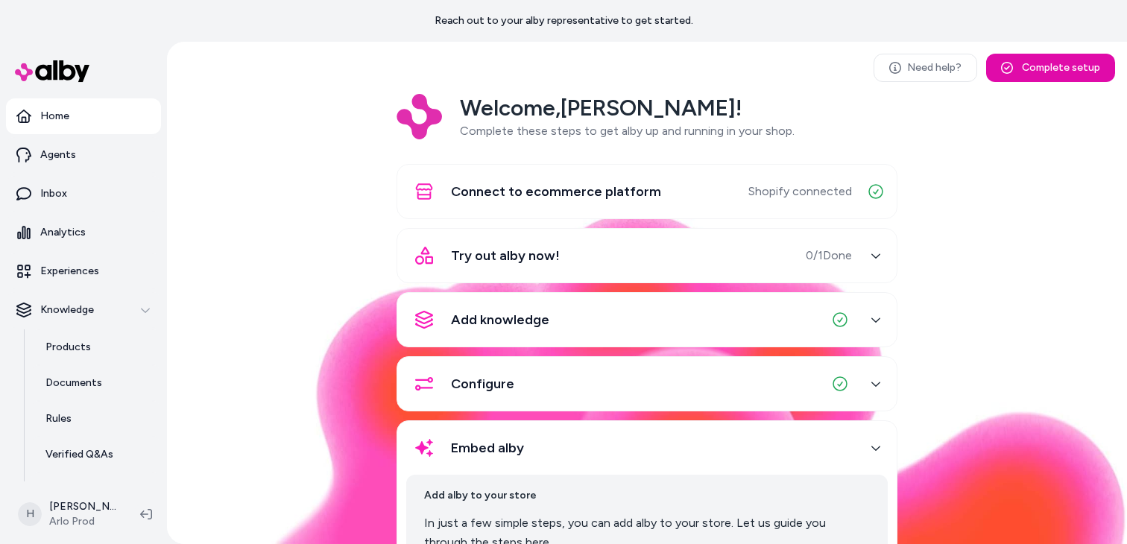
click at [981, 256] on div "Welcome, Henrique ! Complete these steps to get alby up and running in your sho…" at bounding box center [647, 365] width 936 height 543
click at [1038, 65] on button "Complete setup" at bounding box center [1050, 68] width 129 height 28
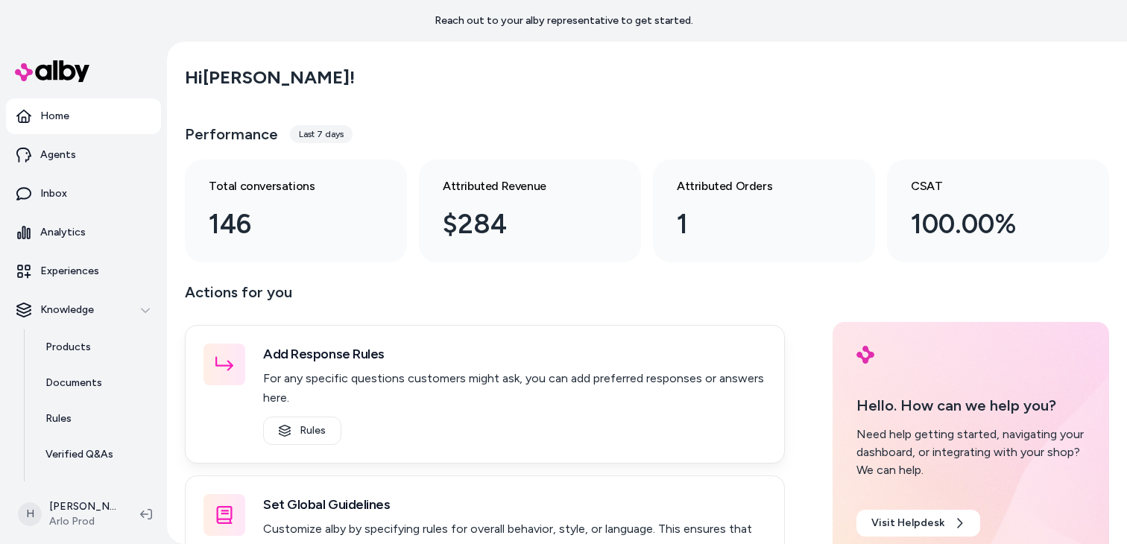
scroll to position [235, 0]
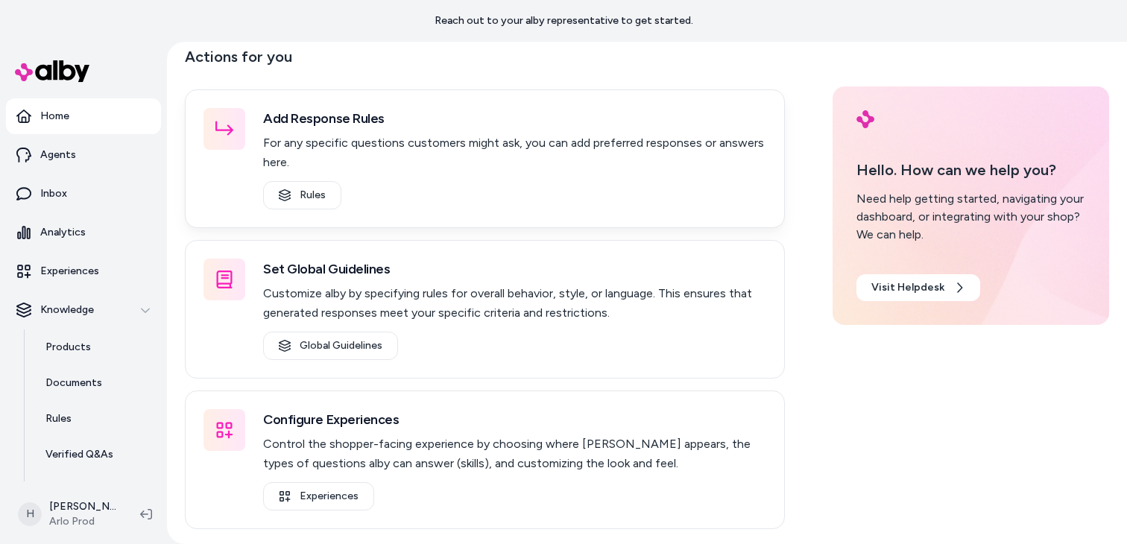
click at [509, 121] on h3 "Add Response Rules" at bounding box center [514, 118] width 503 height 21
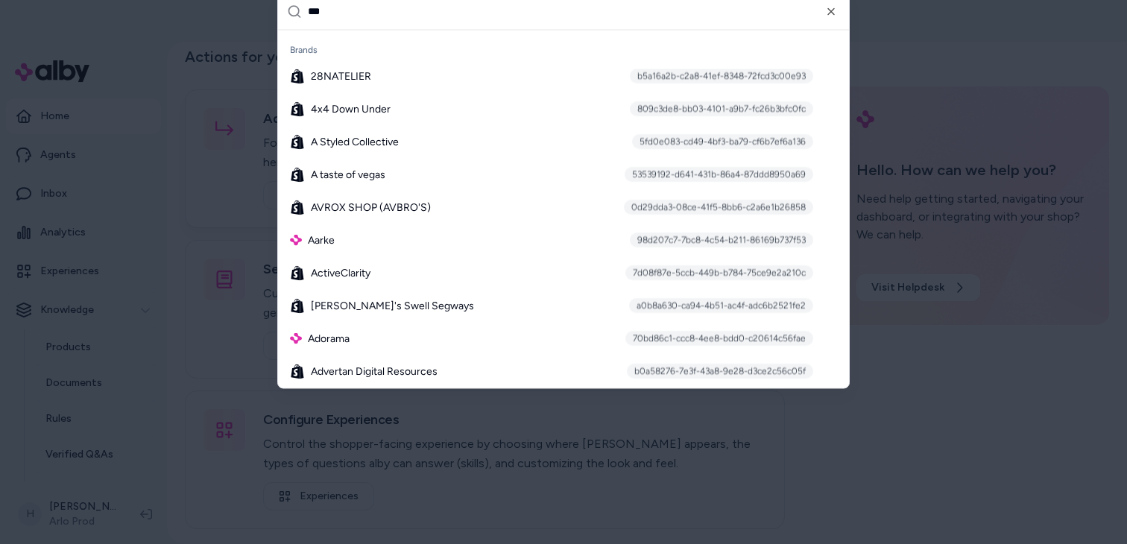
scroll to position [0, 0]
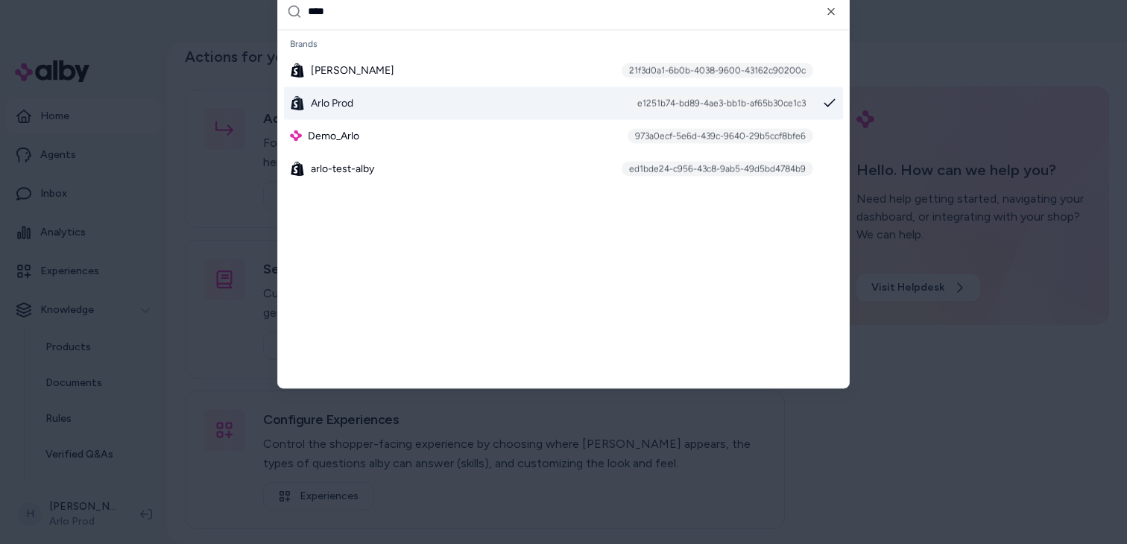
type input "****"
click at [452, 106] on div "Arlo Prod e1251b74-bd89-4ae3-bb1b-af65b30ce1c3" at bounding box center [563, 102] width 559 height 33
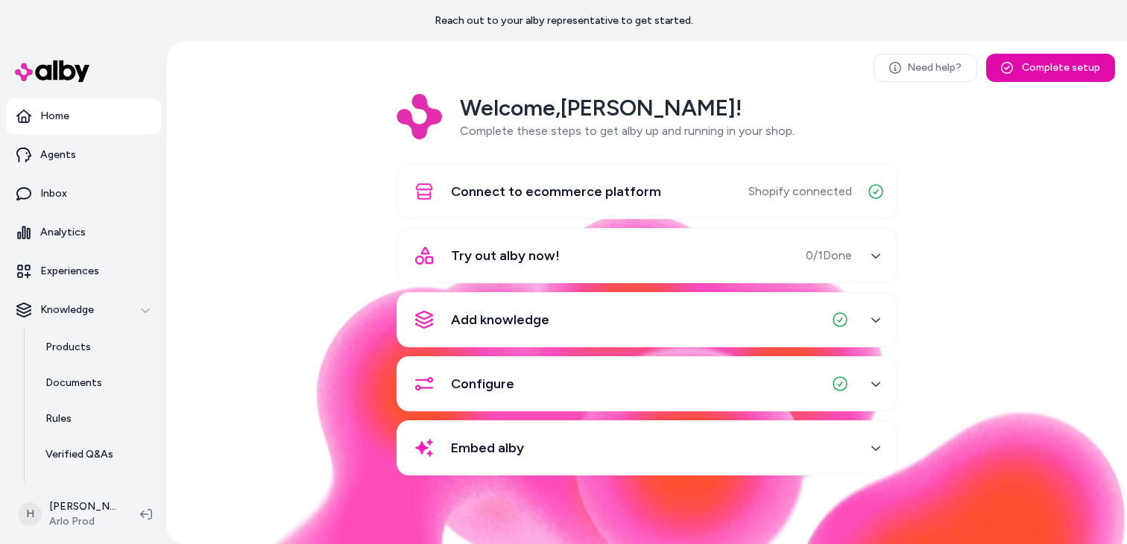
click at [692, 253] on div "Try out alby now! 0 / 1 Done" at bounding box center [629, 256] width 446 height 36
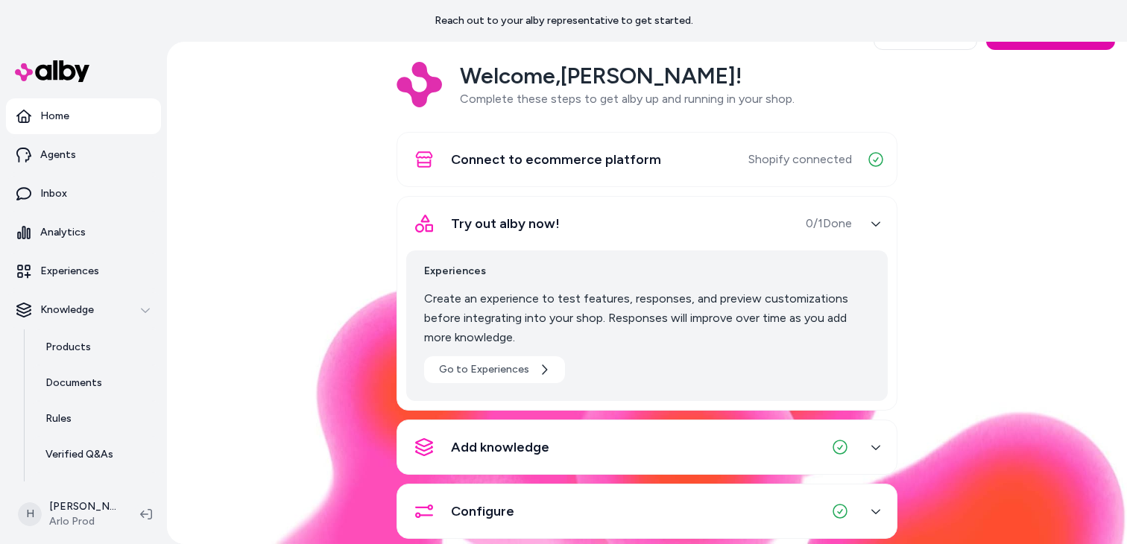
scroll to position [37, 0]
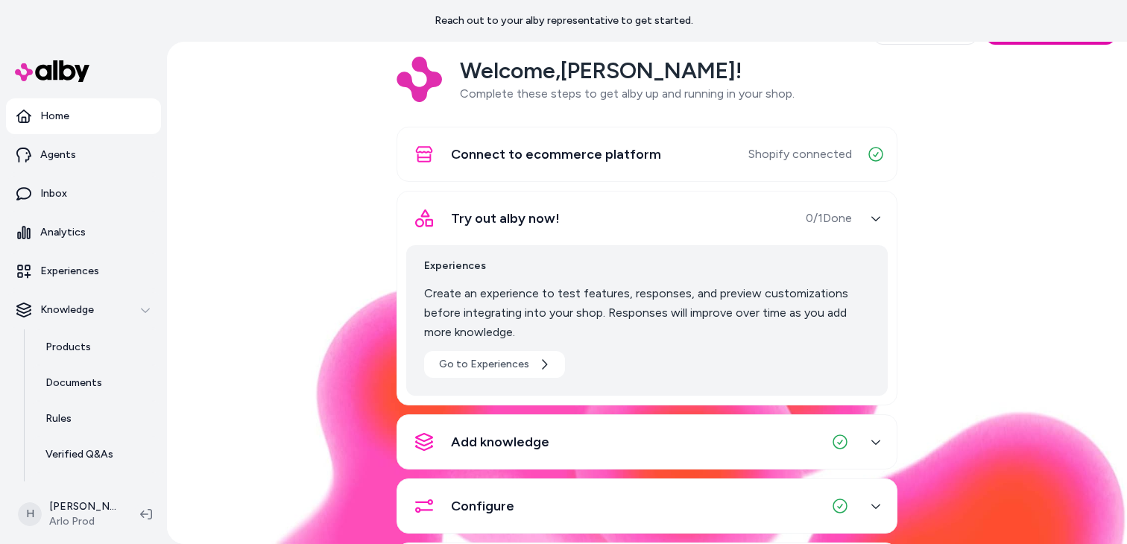
click at [960, 360] on div "Welcome, [PERSON_NAME] ! Complete these steps to get alby up and running in you…" at bounding box center [647, 338] width 936 height 562
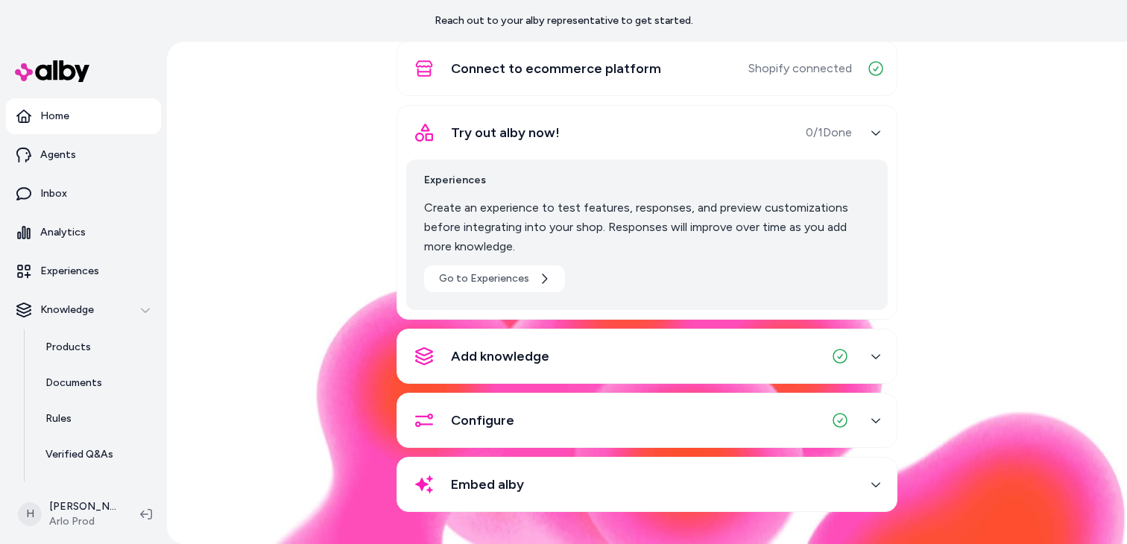
click at [592, 484] on div "Embed alby" at bounding box center [629, 485] width 446 height 36
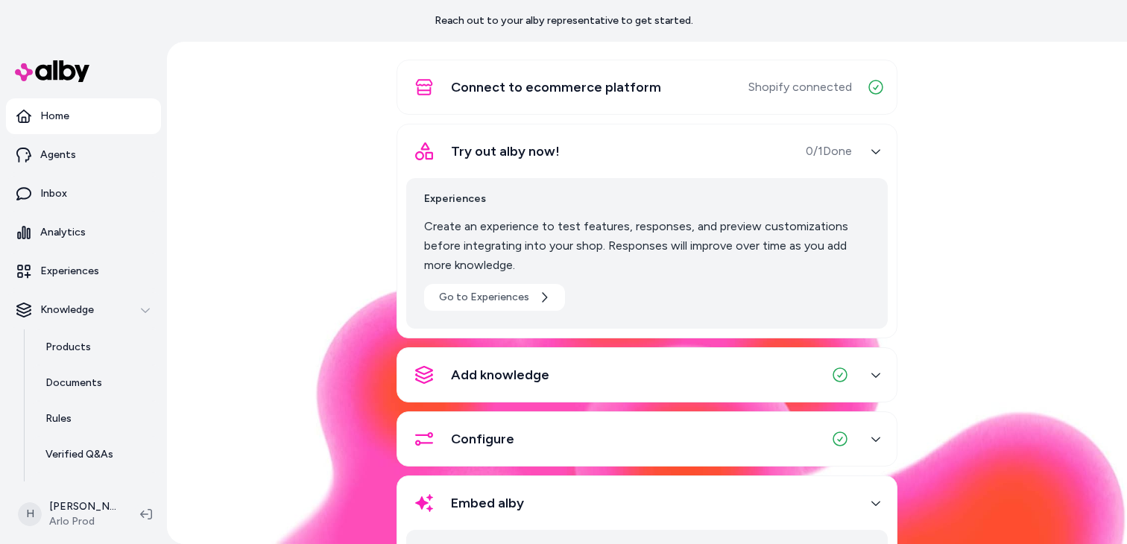
scroll to position [104, 0]
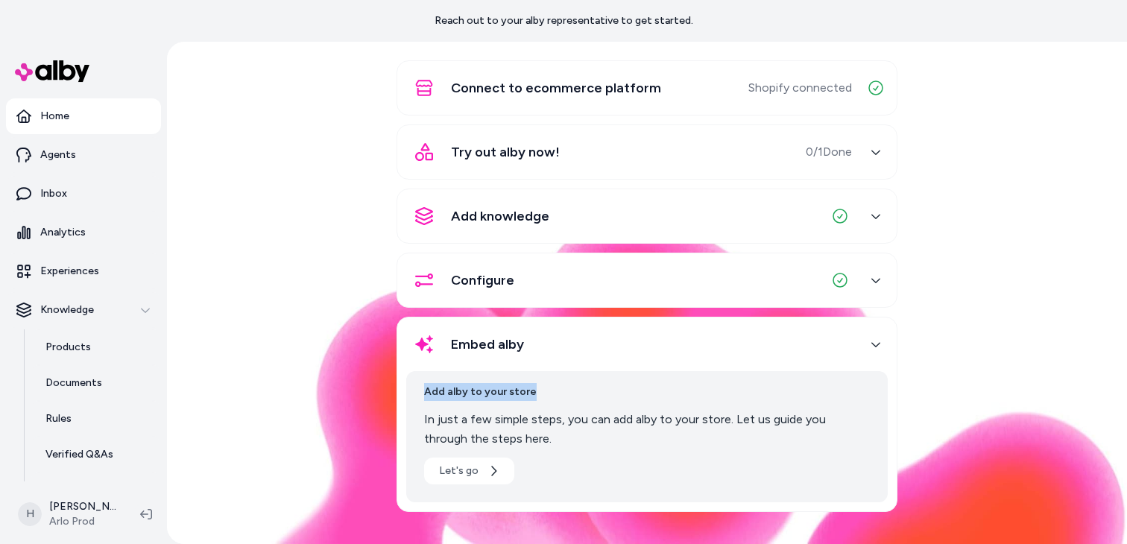
drag, startPoint x: 420, startPoint y: 392, endPoint x: 548, endPoint y: 388, distance: 128.3
click at [548, 388] on div "Add alby to your store In just a few simple steps, you can add alby to your sto…" at bounding box center [646, 436] width 481 height 131
copy span "Add alby to your store"
click at [469, 472] on button "Let's go" at bounding box center [469, 471] width 90 height 27
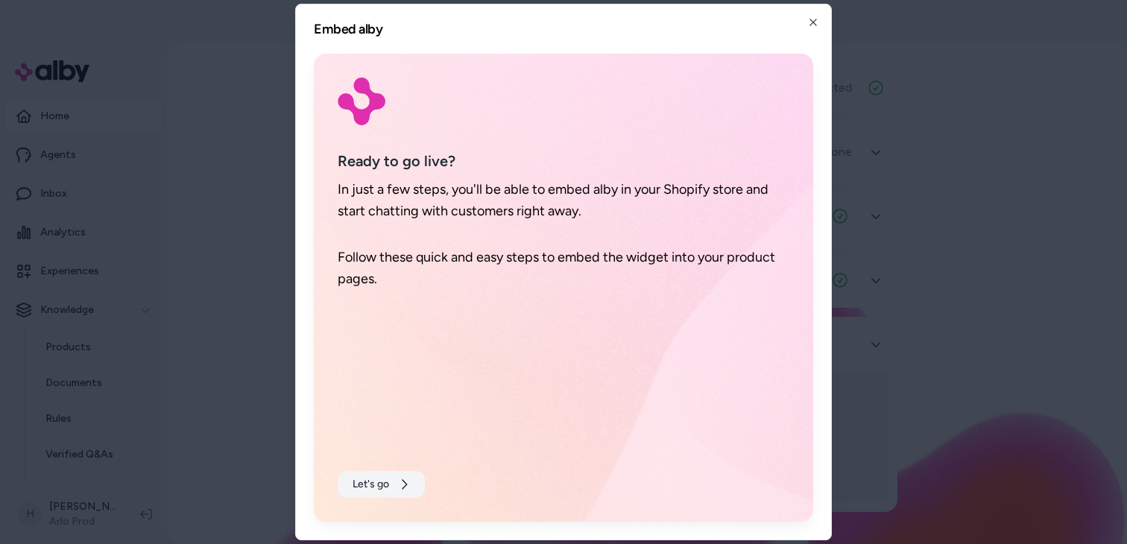
click at [392, 483] on button "Let's go" at bounding box center [381, 484] width 87 height 27
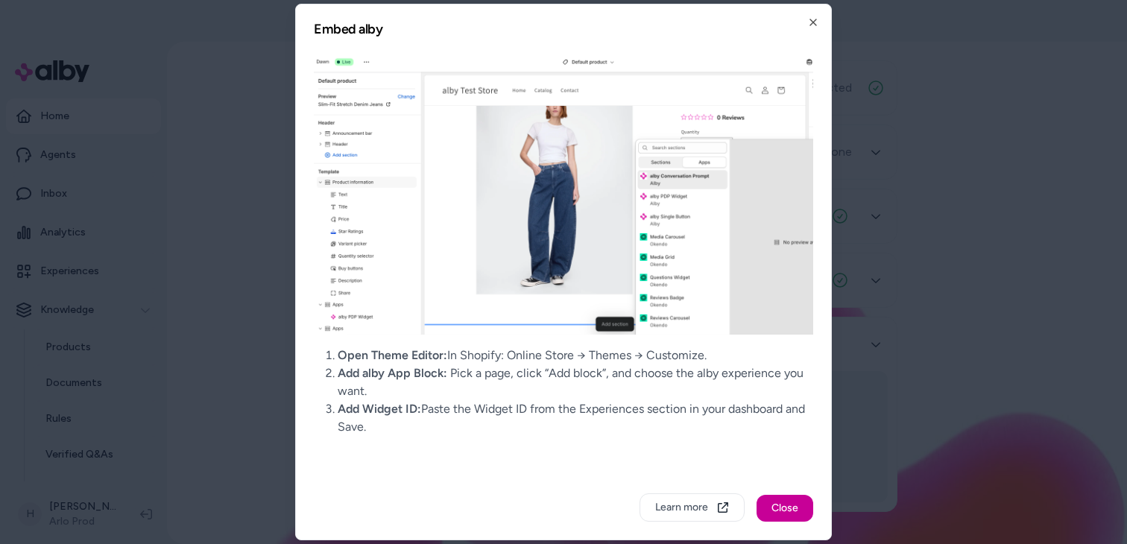
click at [787, 510] on button "Close" at bounding box center [784, 508] width 57 height 27
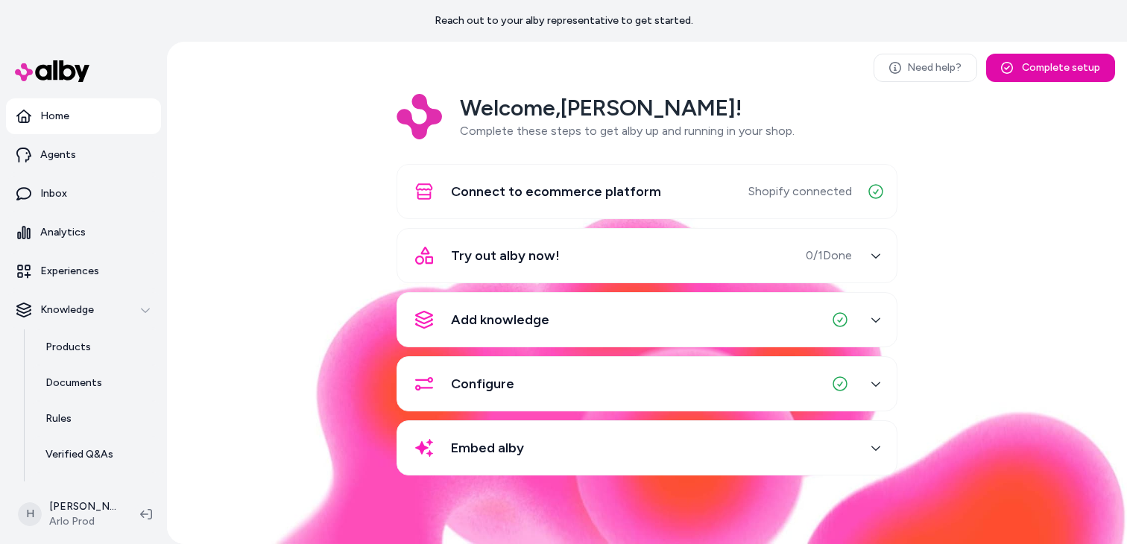
click at [545, 440] on div "Embed alby" at bounding box center [629, 448] width 446 height 36
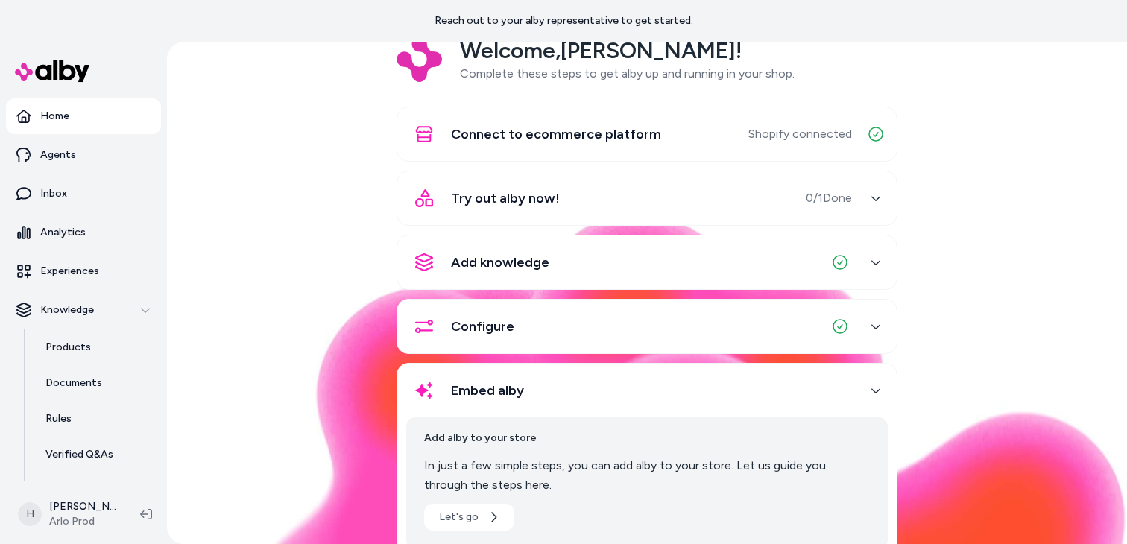
scroll to position [104, 0]
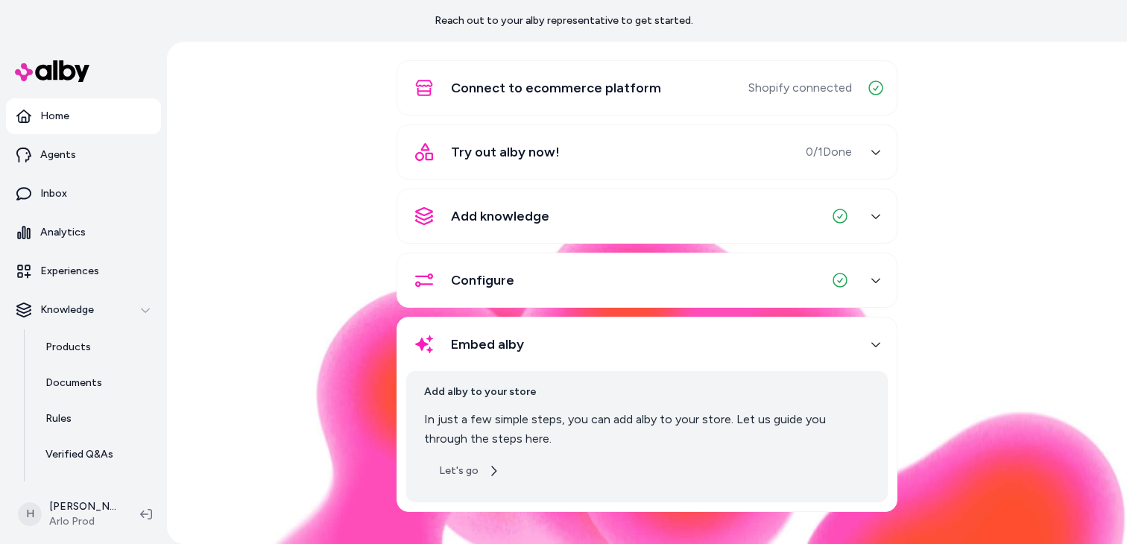
click at [490, 468] on icon "button" at bounding box center [493, 471] width 12 height 12
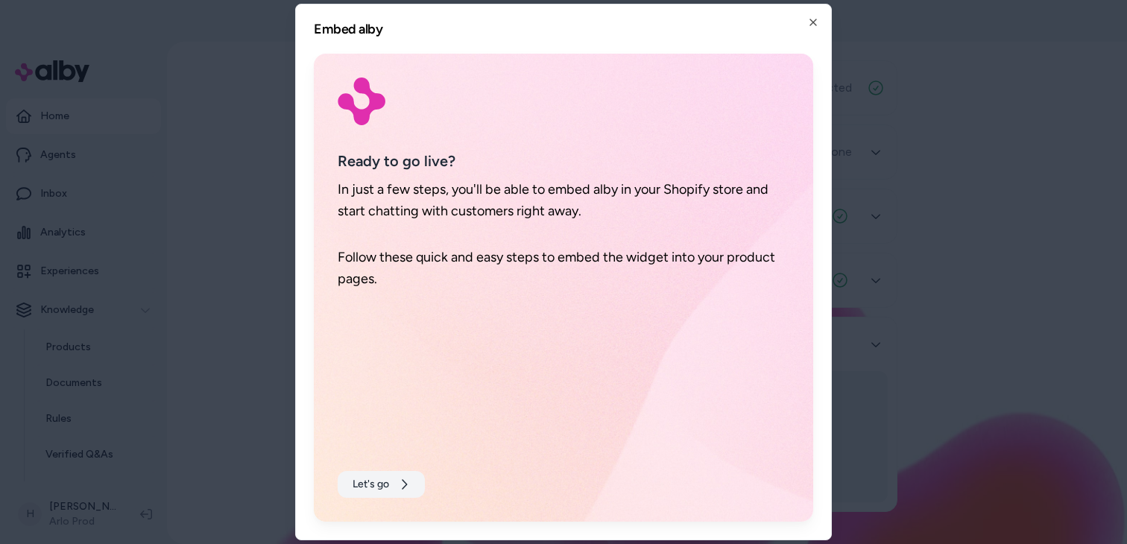
click at [393, 478] on button "Let's go" at bounding box center [381, 484] width 87 height 27
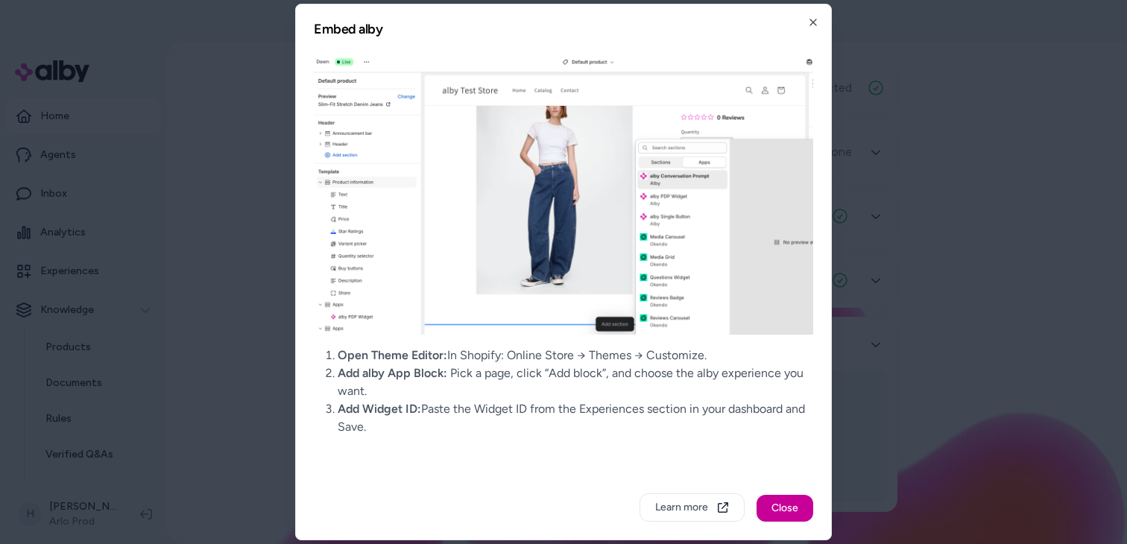
click at [780, 511] on button "Close" at bounding box center [784, 508] width 57 height 27
